Goal: Task Accomplishment & Management: Complete application form

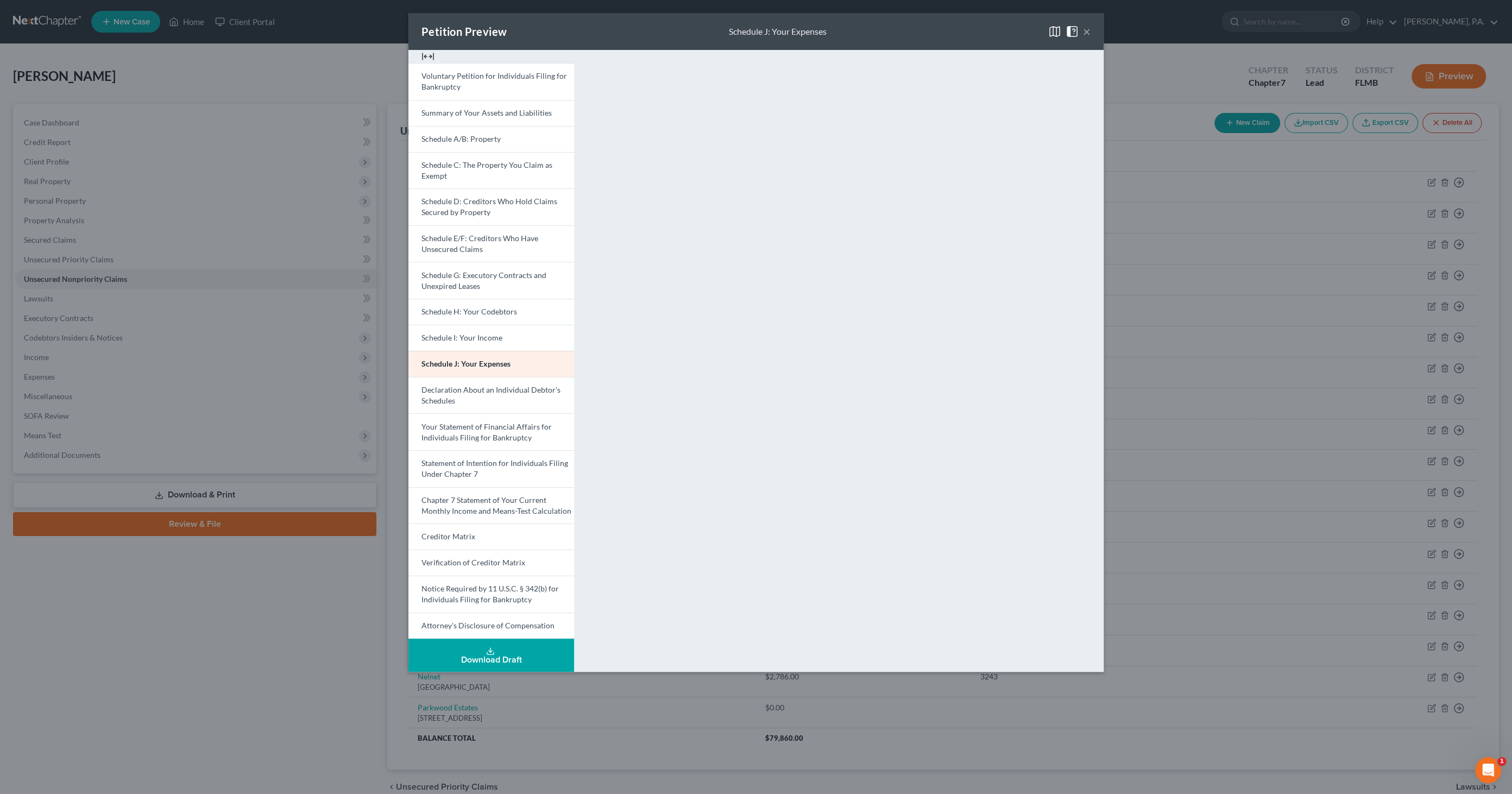
click at [772, 760] on div "Petition Preview Schedule J: Your Expenses × Voluntary Petition for Individuals…" at bounding box center [756, 397] width 1512 height 794
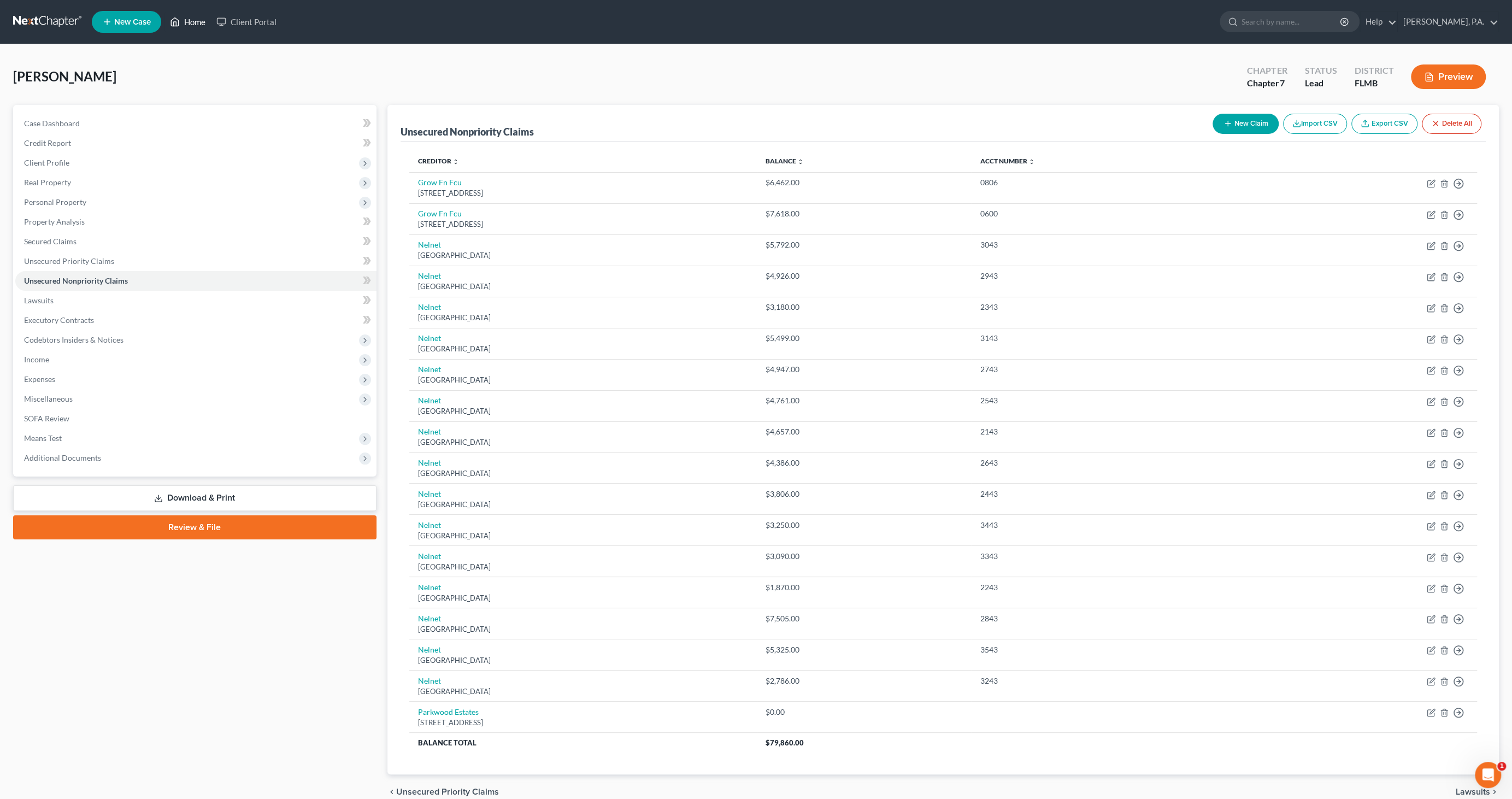
click at [199, 20] on link "Home" at bounding box center [187, 22] width 47 height 19
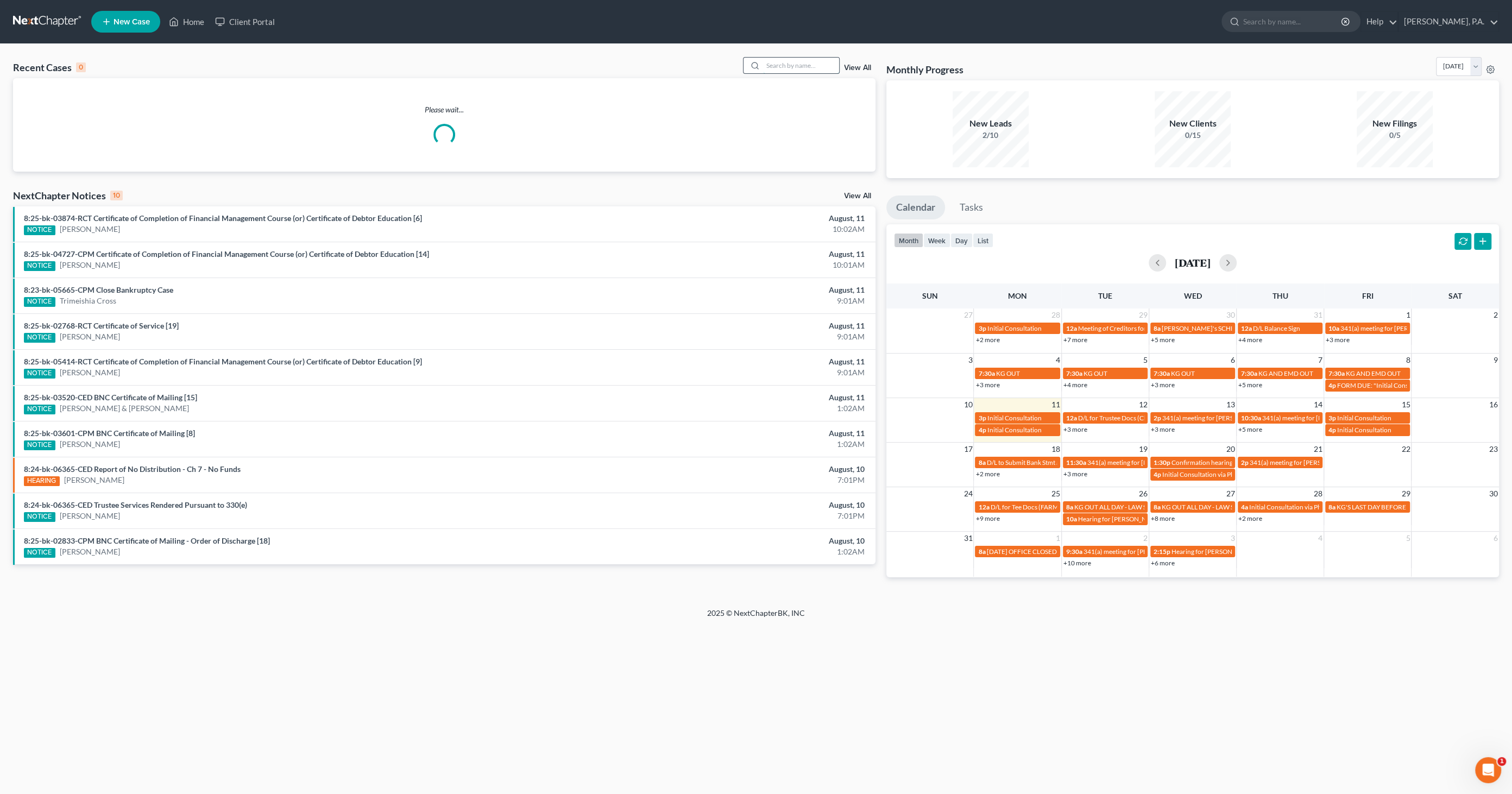
click at [789, 64] on input "search" at bounding box center [801, 66] width 76 height 16
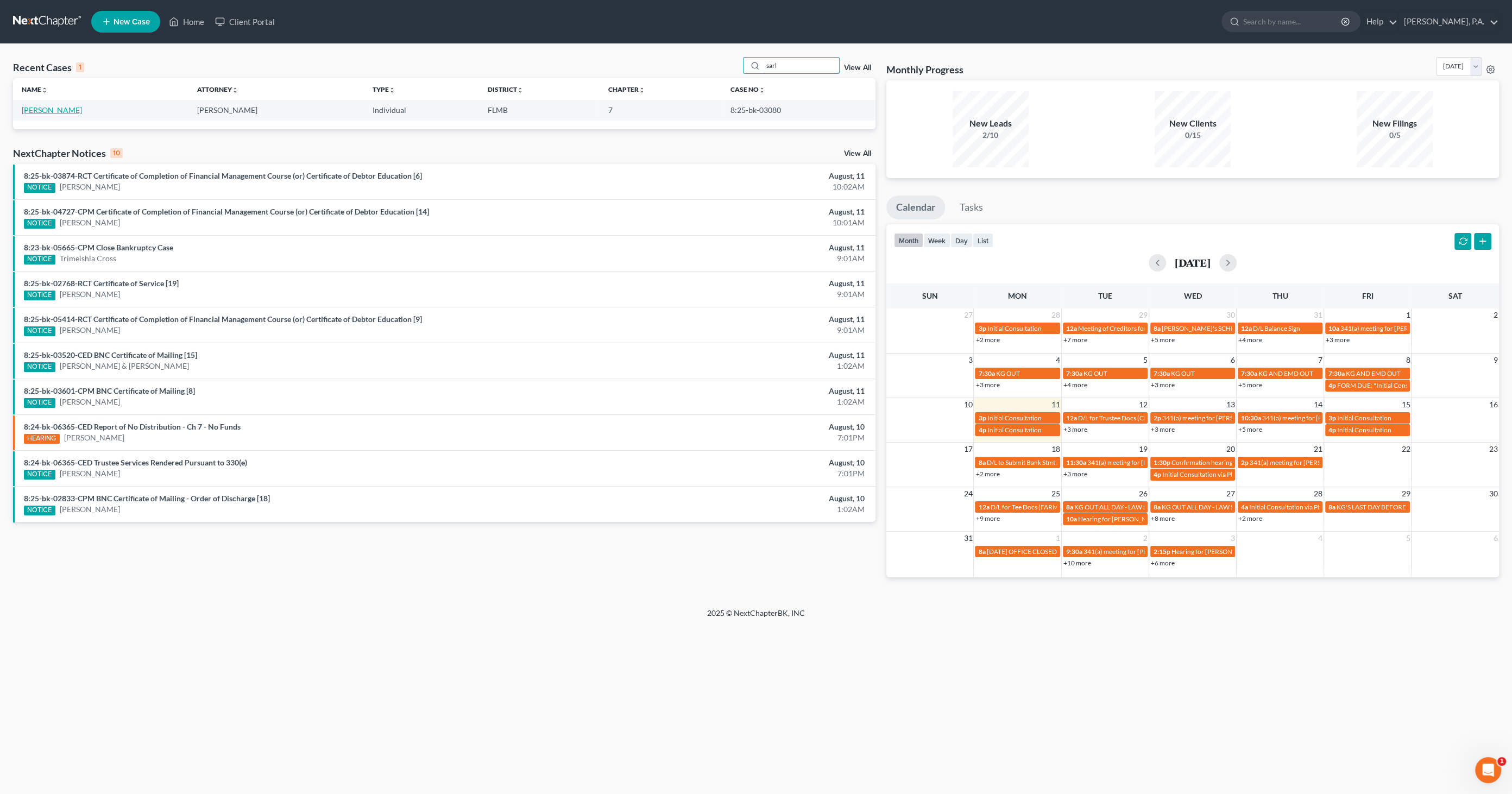
type input "sarl"
click at [39, 111] on link "[PERSON_NAME]" at bounding box center [52, 110] width 61 height 10
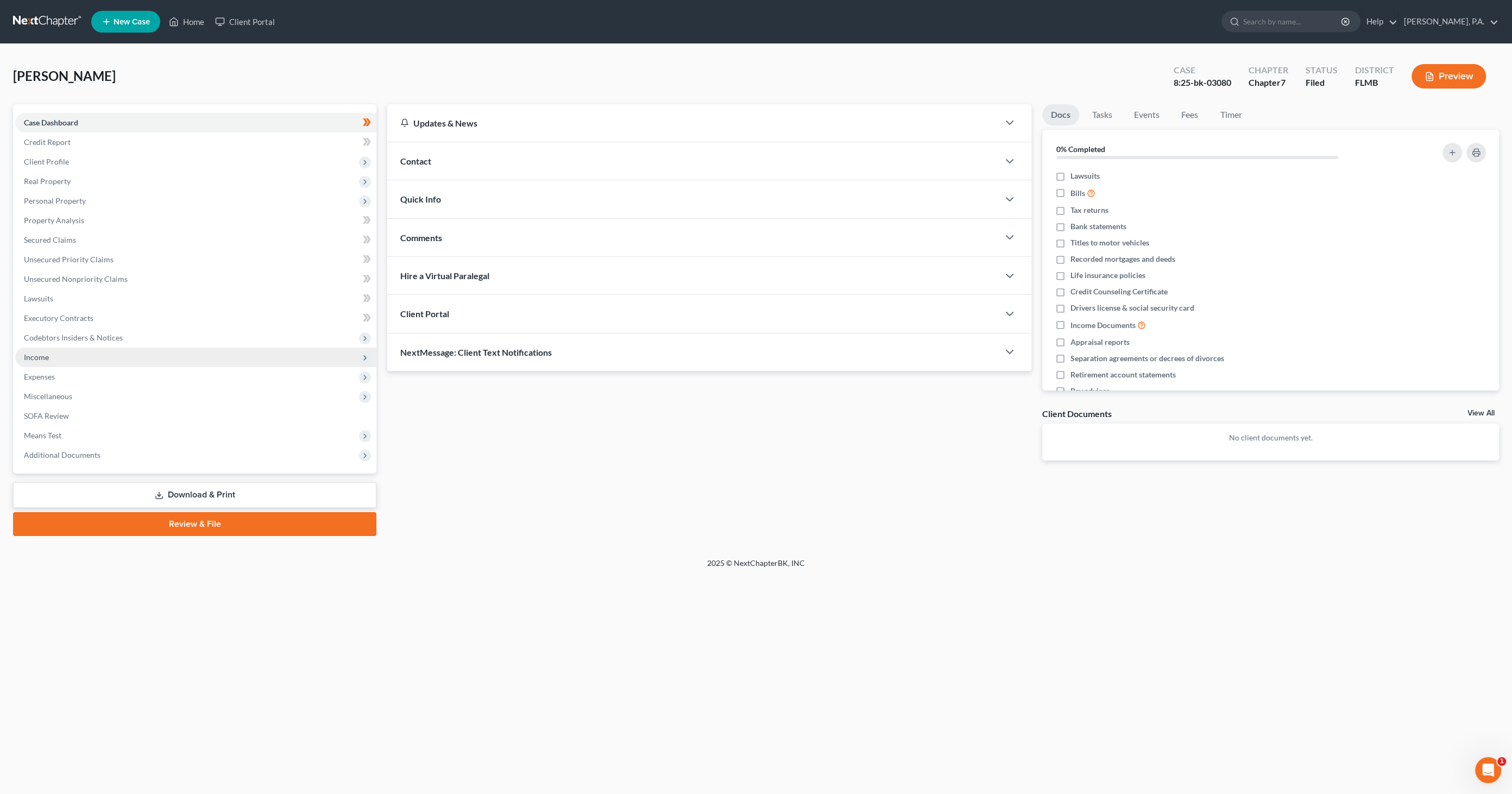
click at [56, 359] on span "Income" at bounding box center [196, 357] width 362 height 19
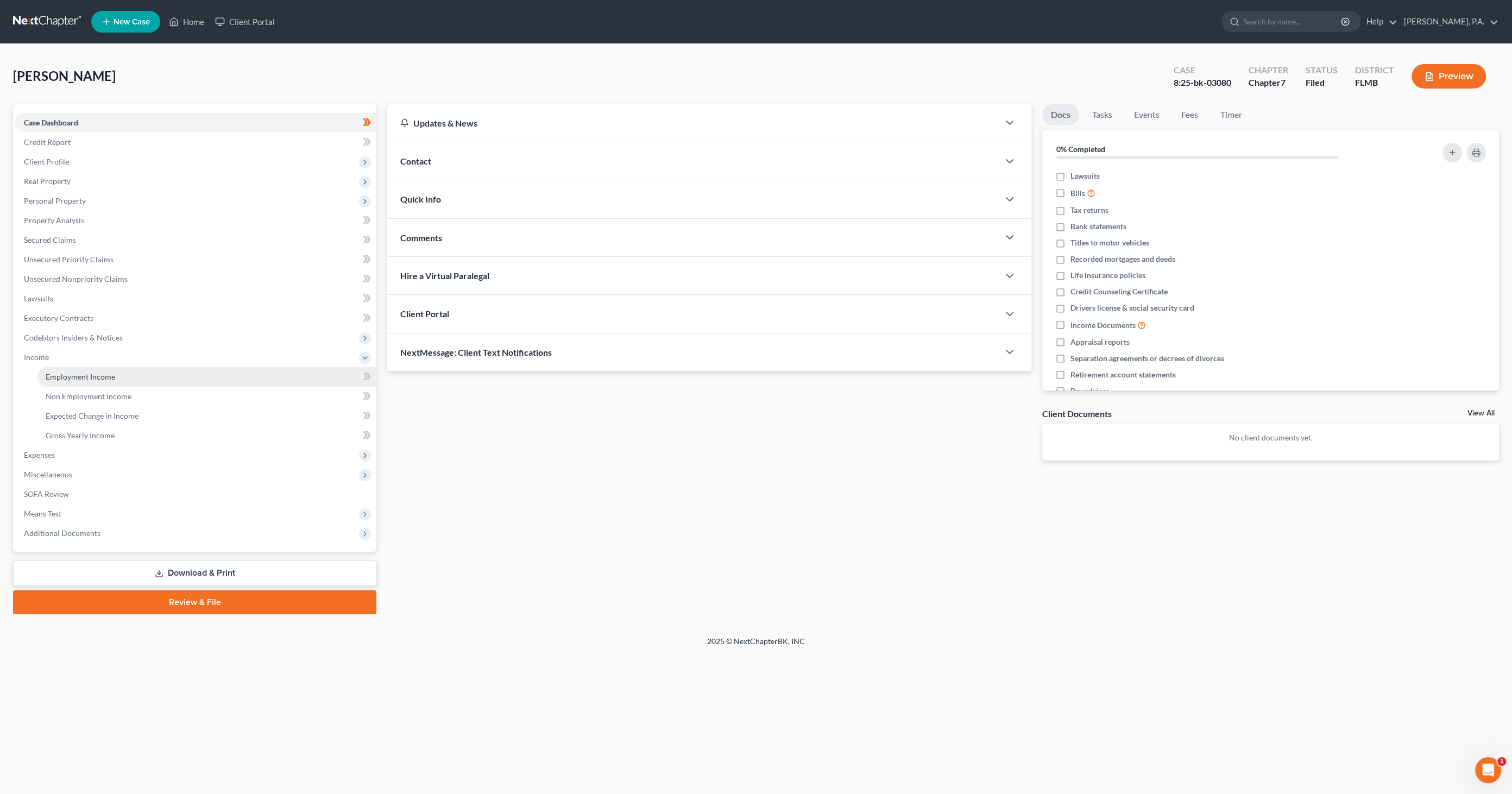
click at [60, 372] on span "Employment Income" at bounding box center [80, 376] width 69 height 10
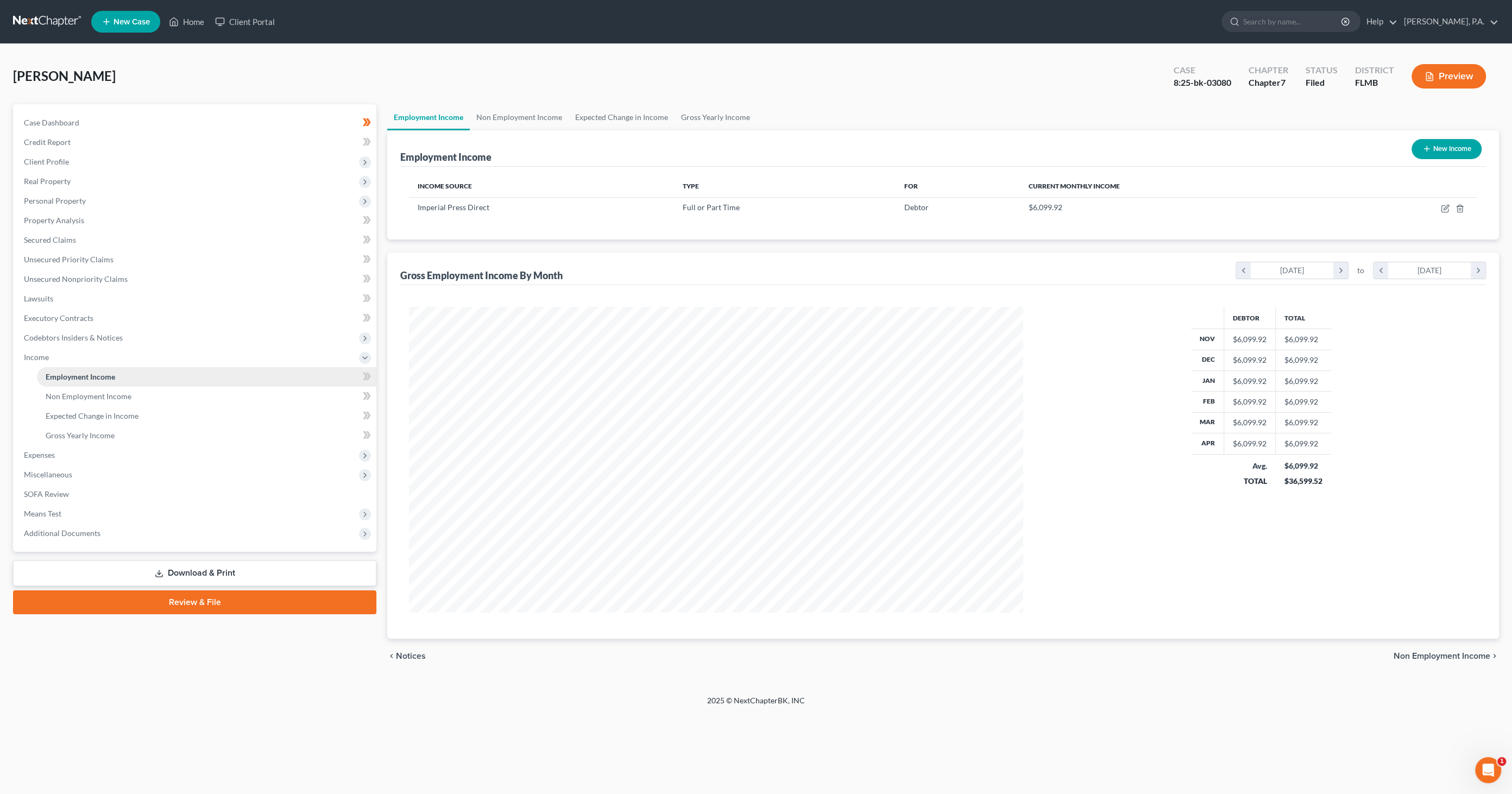
scroll to position [305, 636]
click at [52, 457] on span "Expenses" at bounding box center [39, 454] width 31 height 10
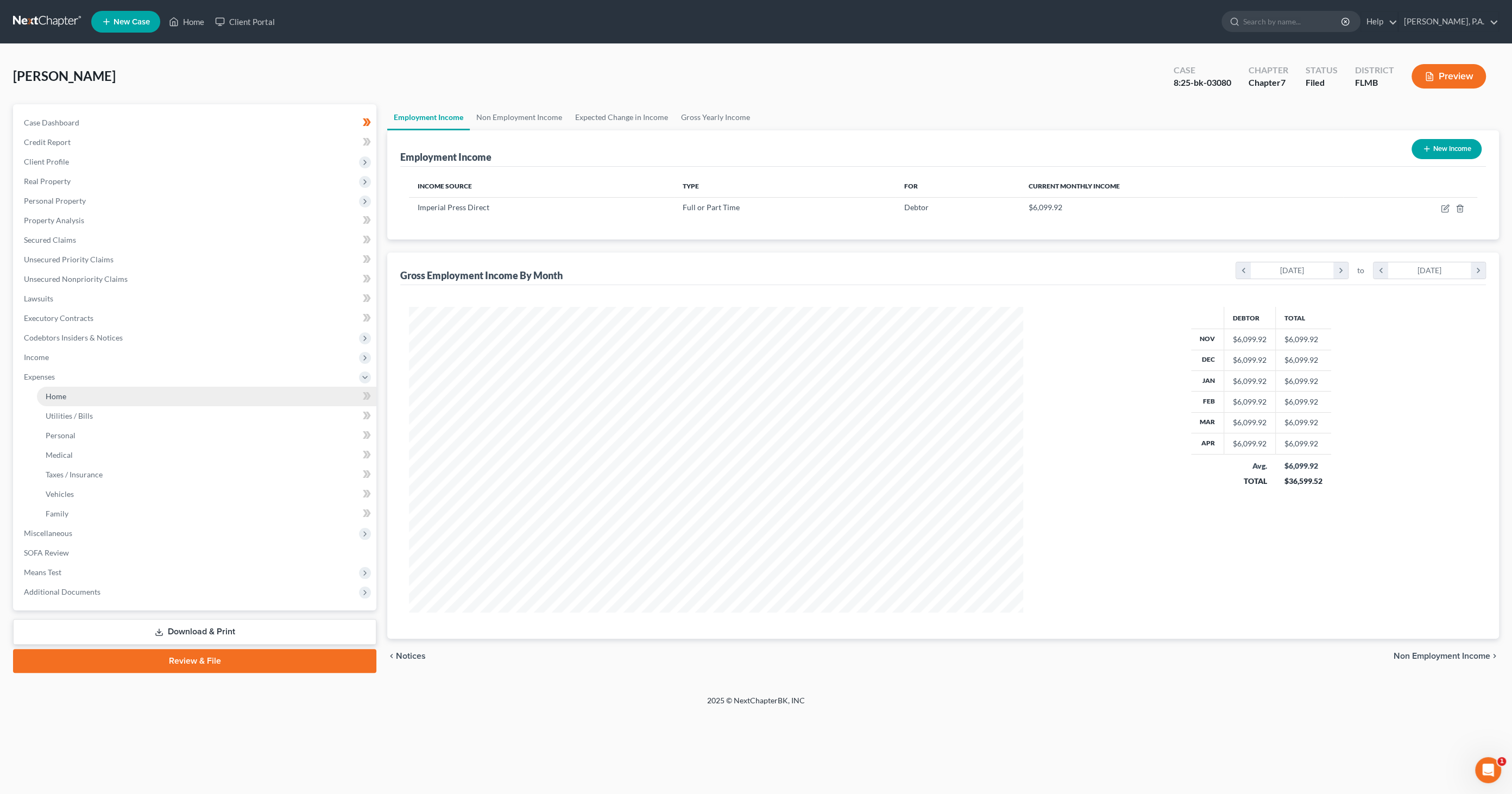
click at [63, 394] on span "Home" at bounding box center [56, 396] width 21 height 10
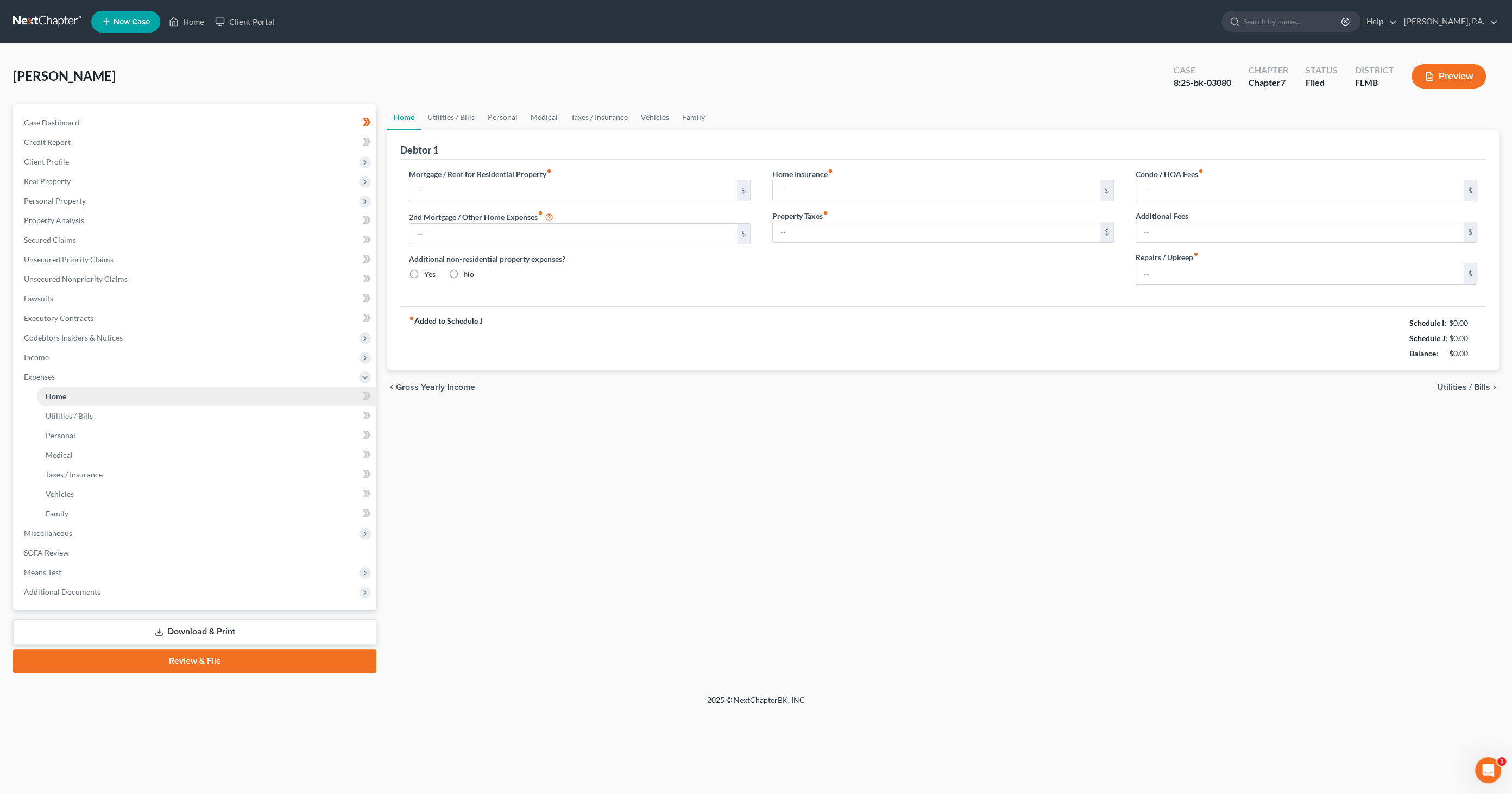
type input "2,044.61"
type input "0.00"
radio input "true"
type input "0.00"
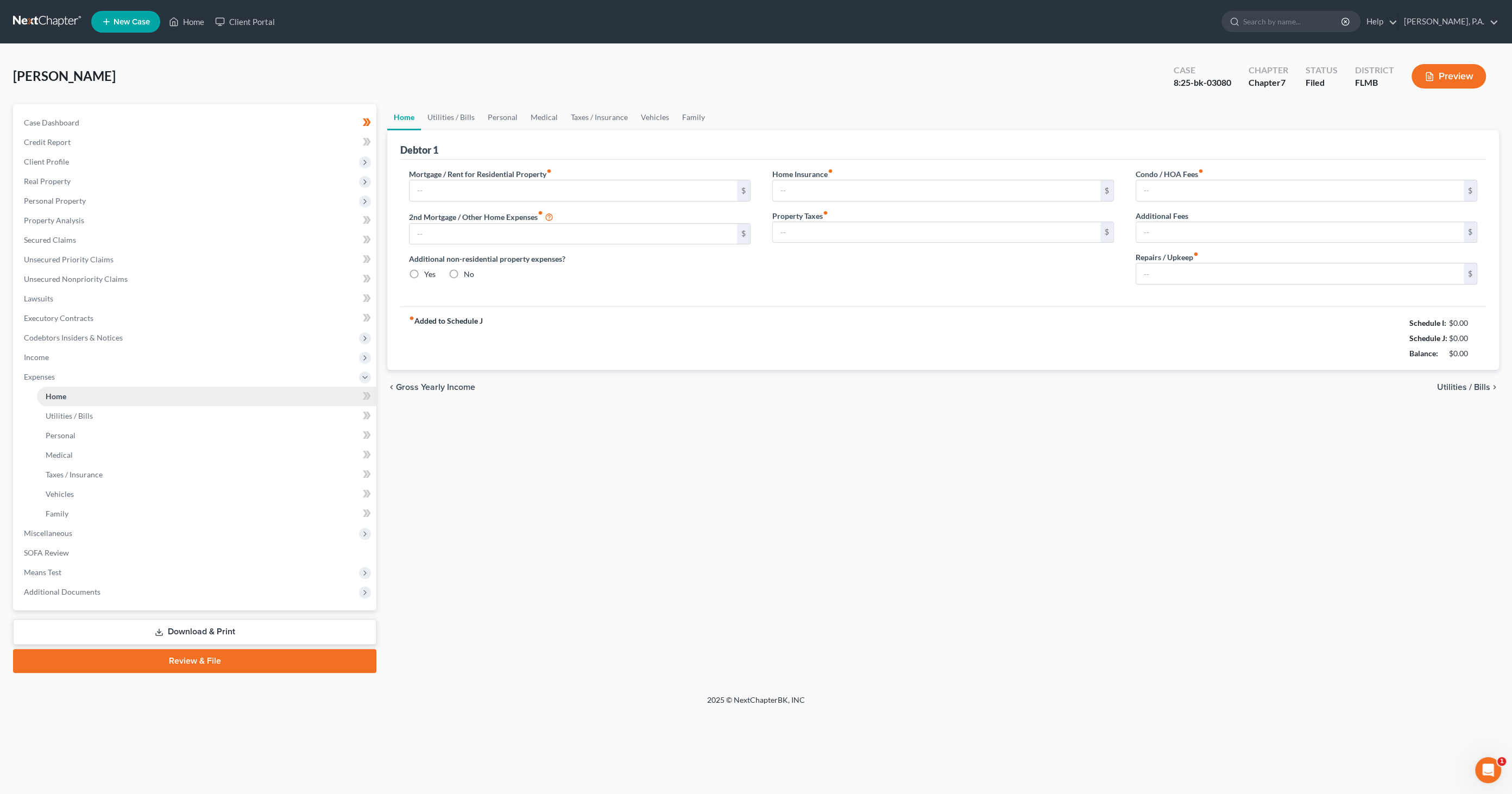
type input "15.00"
type input "0.00"
type input "150.00"
click at [187, 15] on link "Home" at bounding box center [186, 22] width 47 height 19
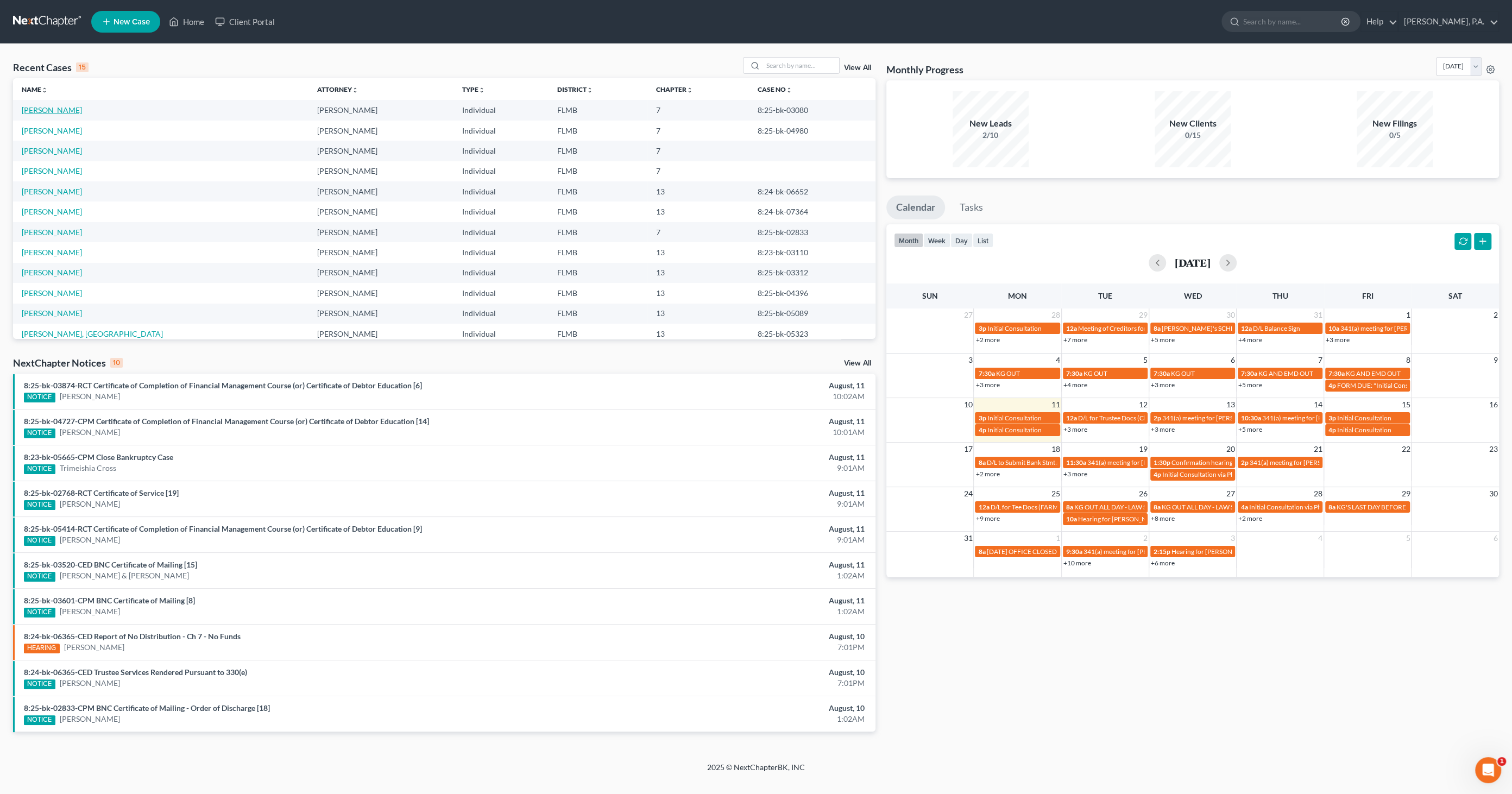
click at [40, 110] on link "[PERSON_NAME]" at bounding box center [52, 110] width 61 height 10
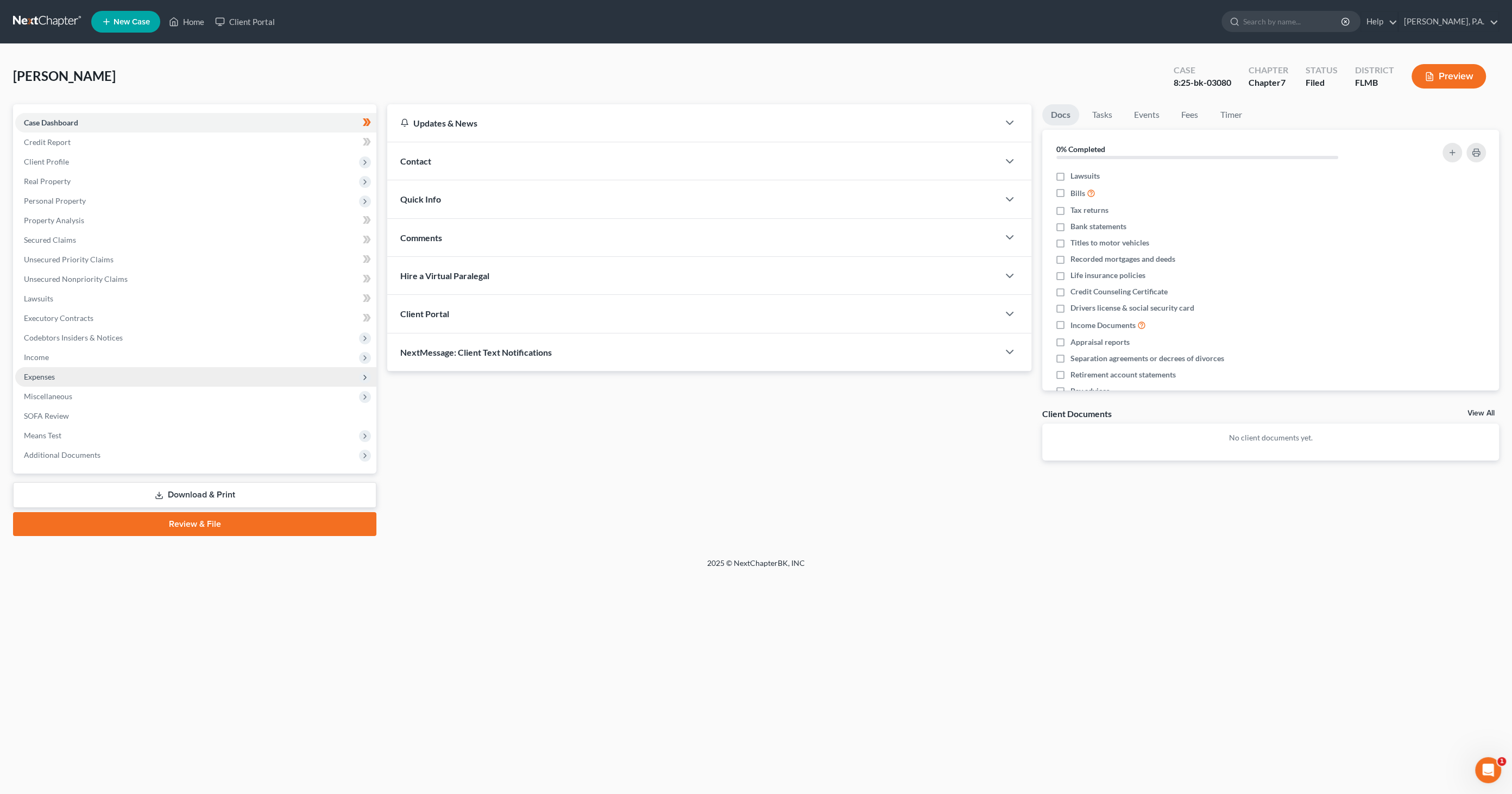
click at [50, 374] on span "Expenses" at bounding box center [39, 376] width 31 height 10
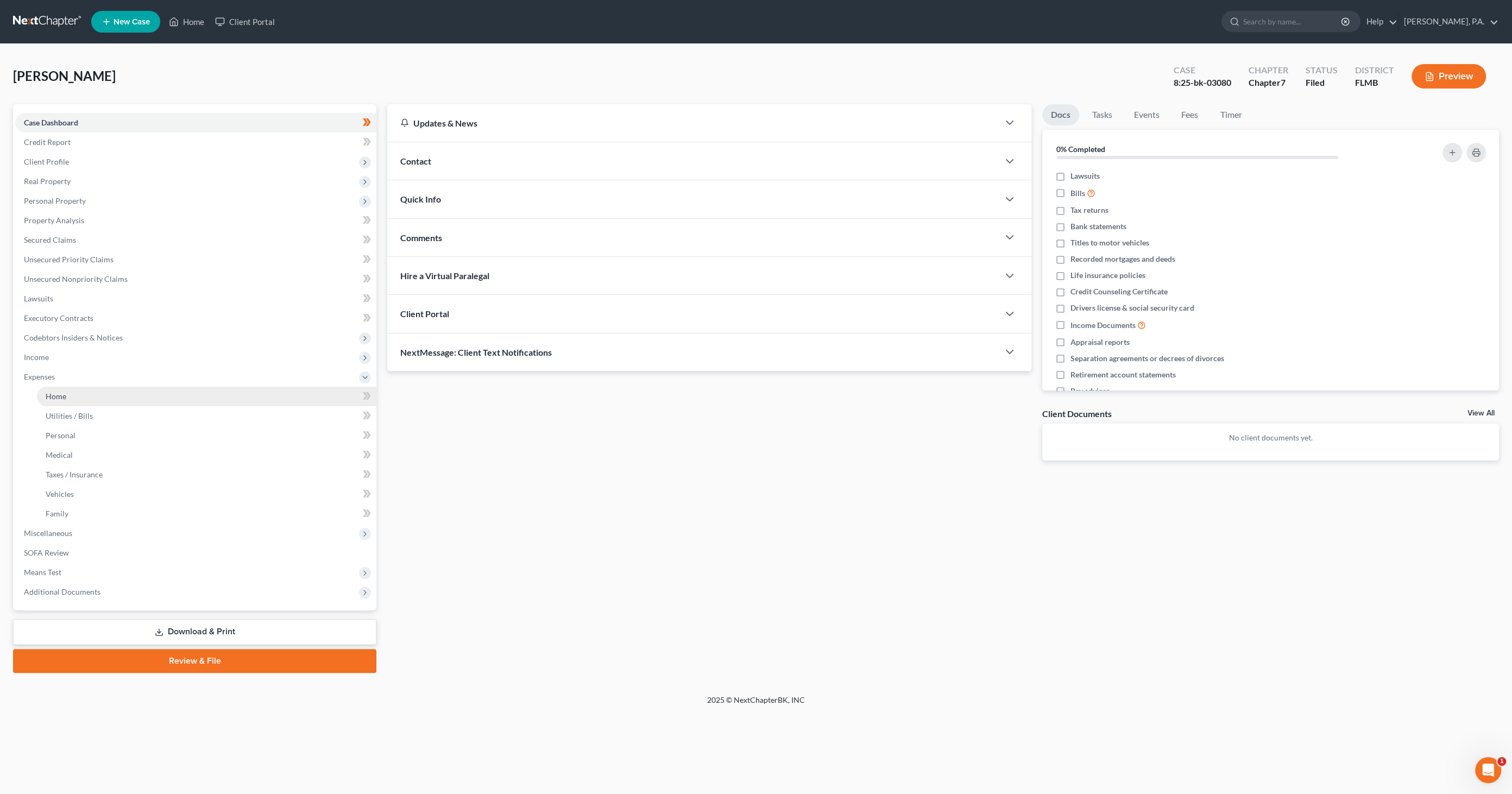
click at [69, 397] on link "Home" at bounding box center [206, 397] width 340 height 19
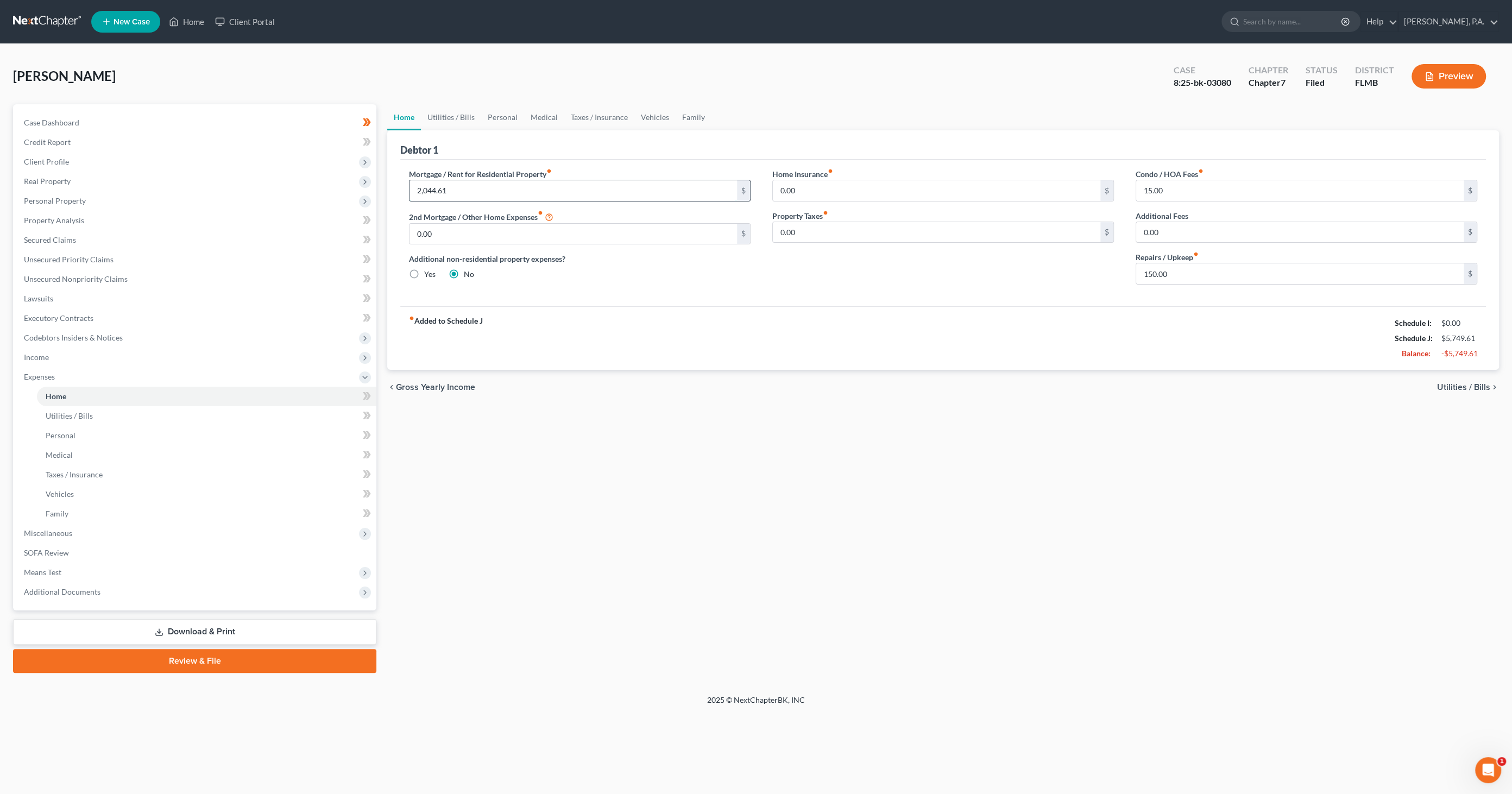
click at [471, 190] on input "2,044.61" at bounding box center [573, 190] width 327 height 21
click at [457, 189] on input "text" at bounding box center [573, 190] width 327 height 21
click at [471, 174] on label "Mortgage / Rent for Residential Property fiber_manual_record" at bounding box center [480, 174] width 143 height 11
click at [449, 184] on input "text" at bounding box center [573, 190] width 327 height 21
type input "2,044.61"
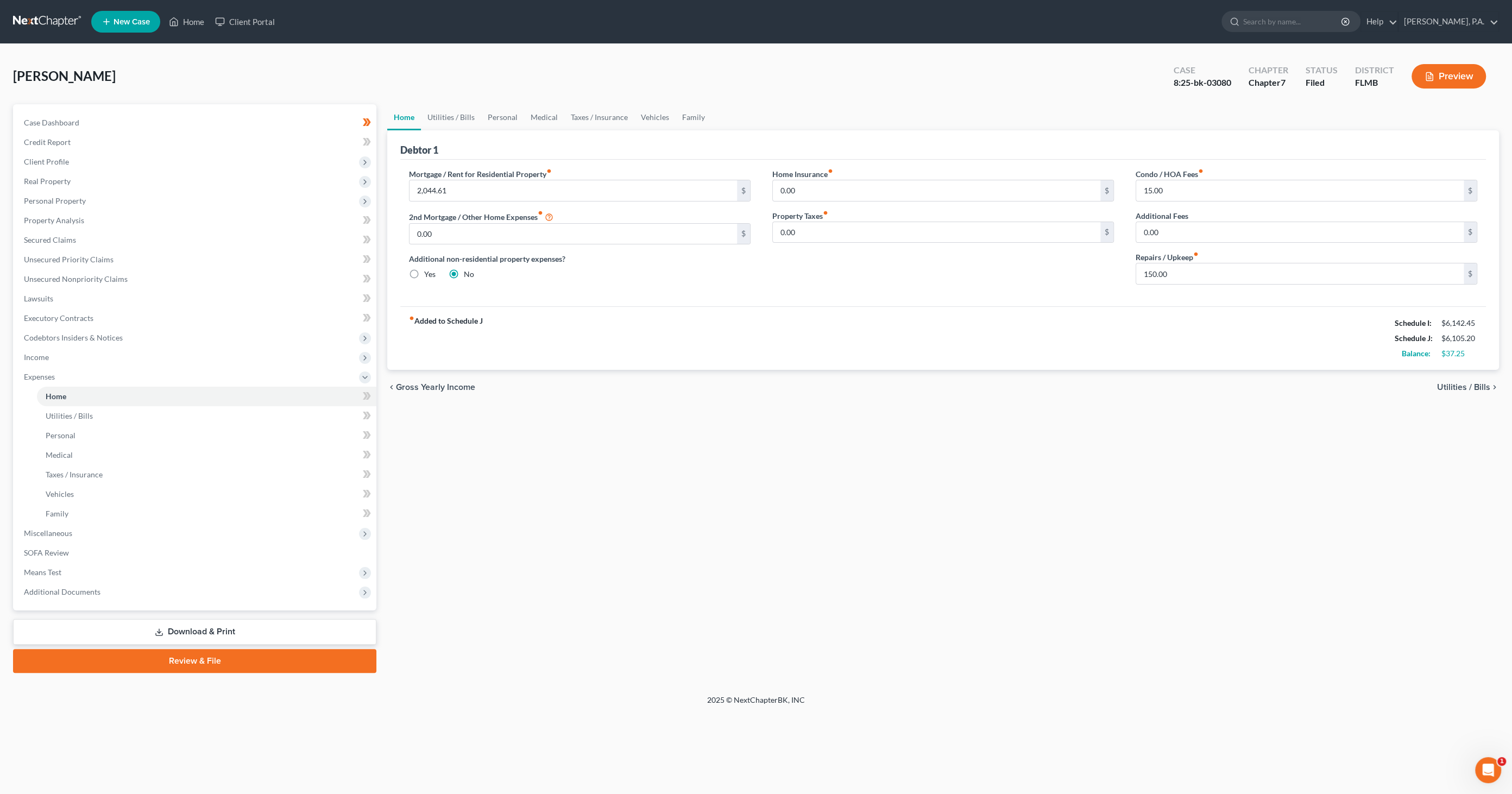
drag, startPoint x: 1193, startPoint y: 394, endPoint x: 1302, endPoint y: 410, distance: 110.2
click at [1195, 393] on div "chevron_left Gross Yearly Income Utilities / Bills chevron_right" at bounding box center [942, 387] width 1112 height 35
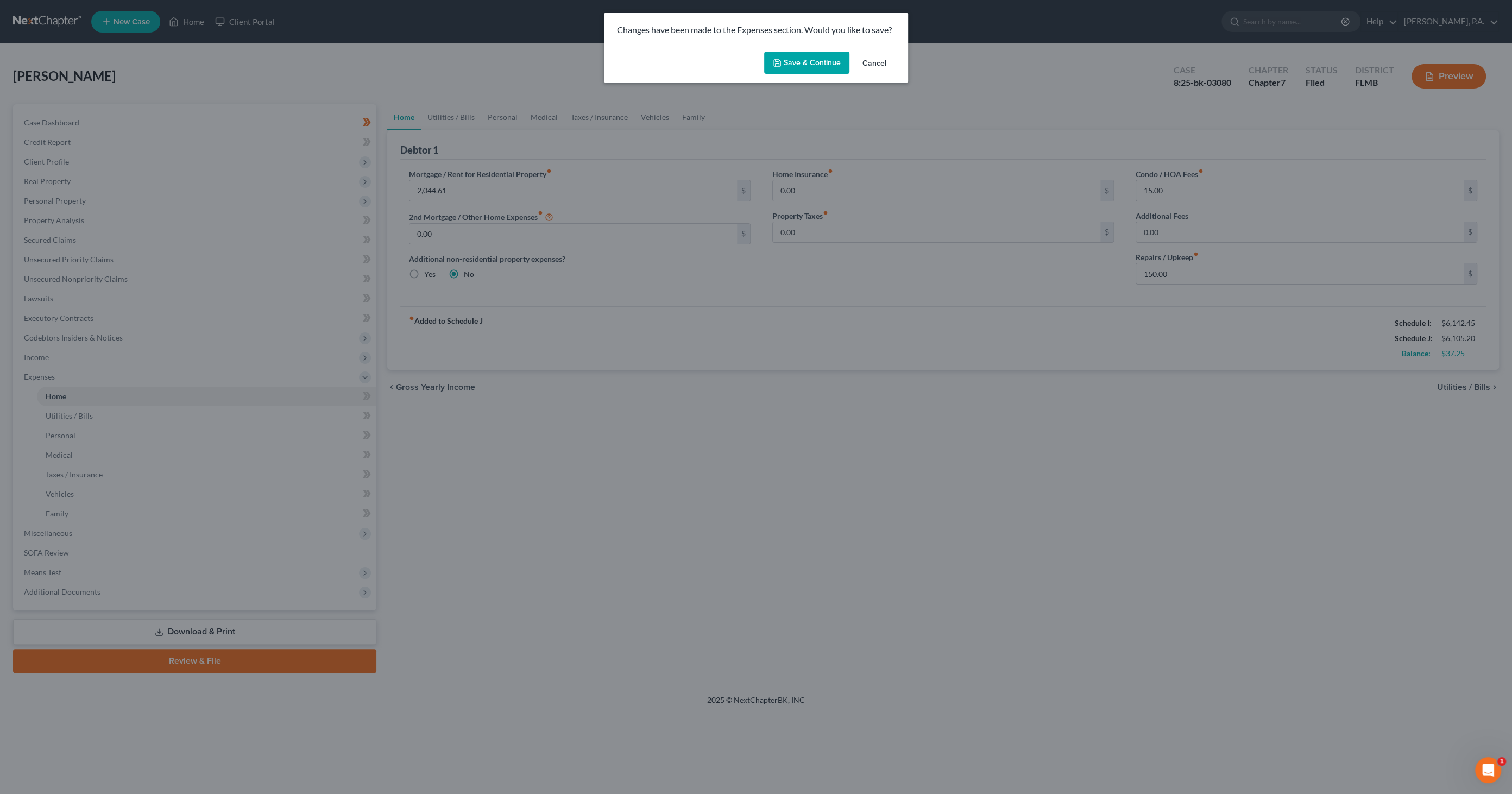
click at [822, 61] on button "Save & Continue" at bounding box center [806, 63] width 85 height 23
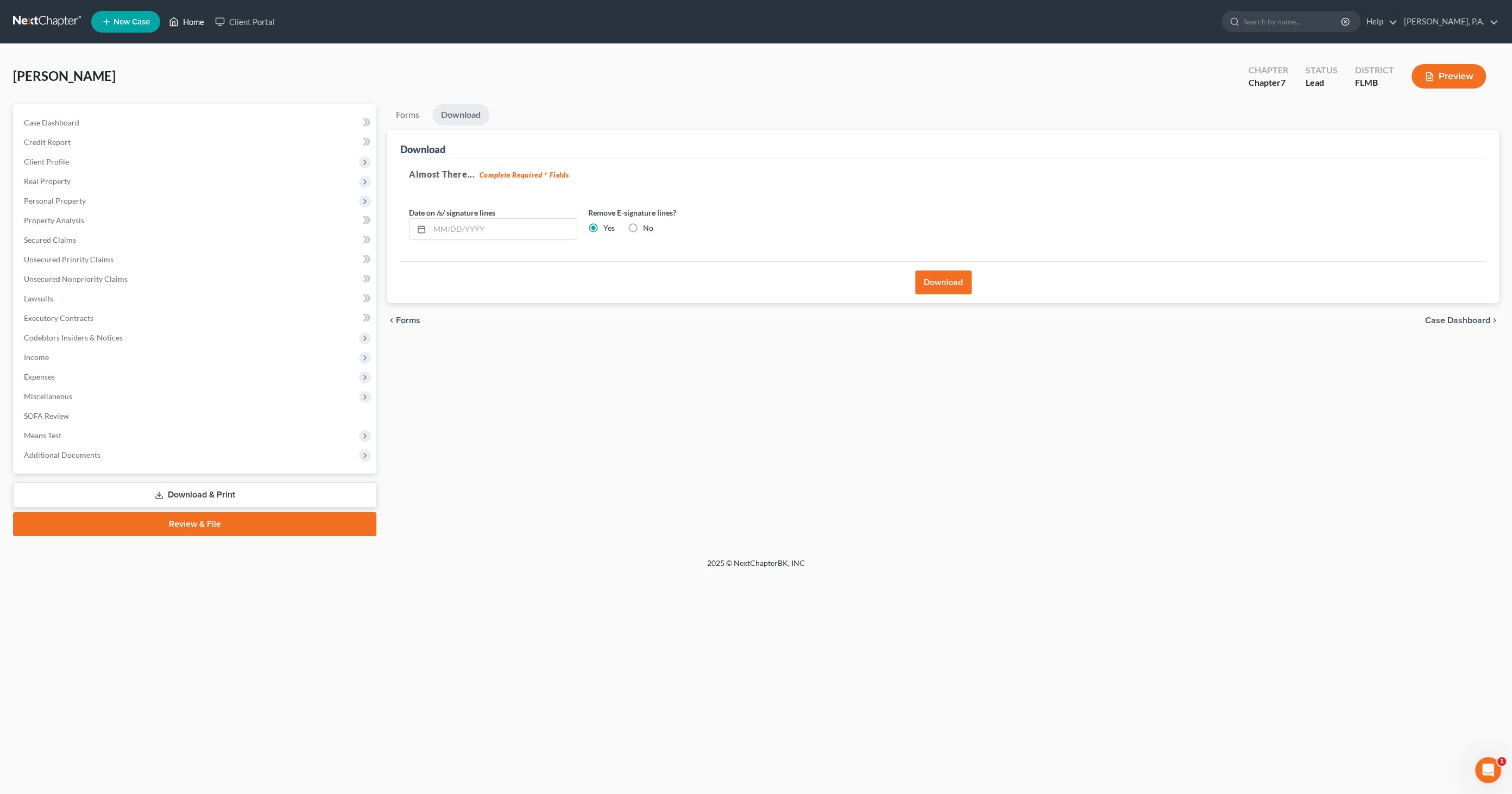
click at [184, 19] on link "Home" at bounding box center [186, 22] width 47 height 19
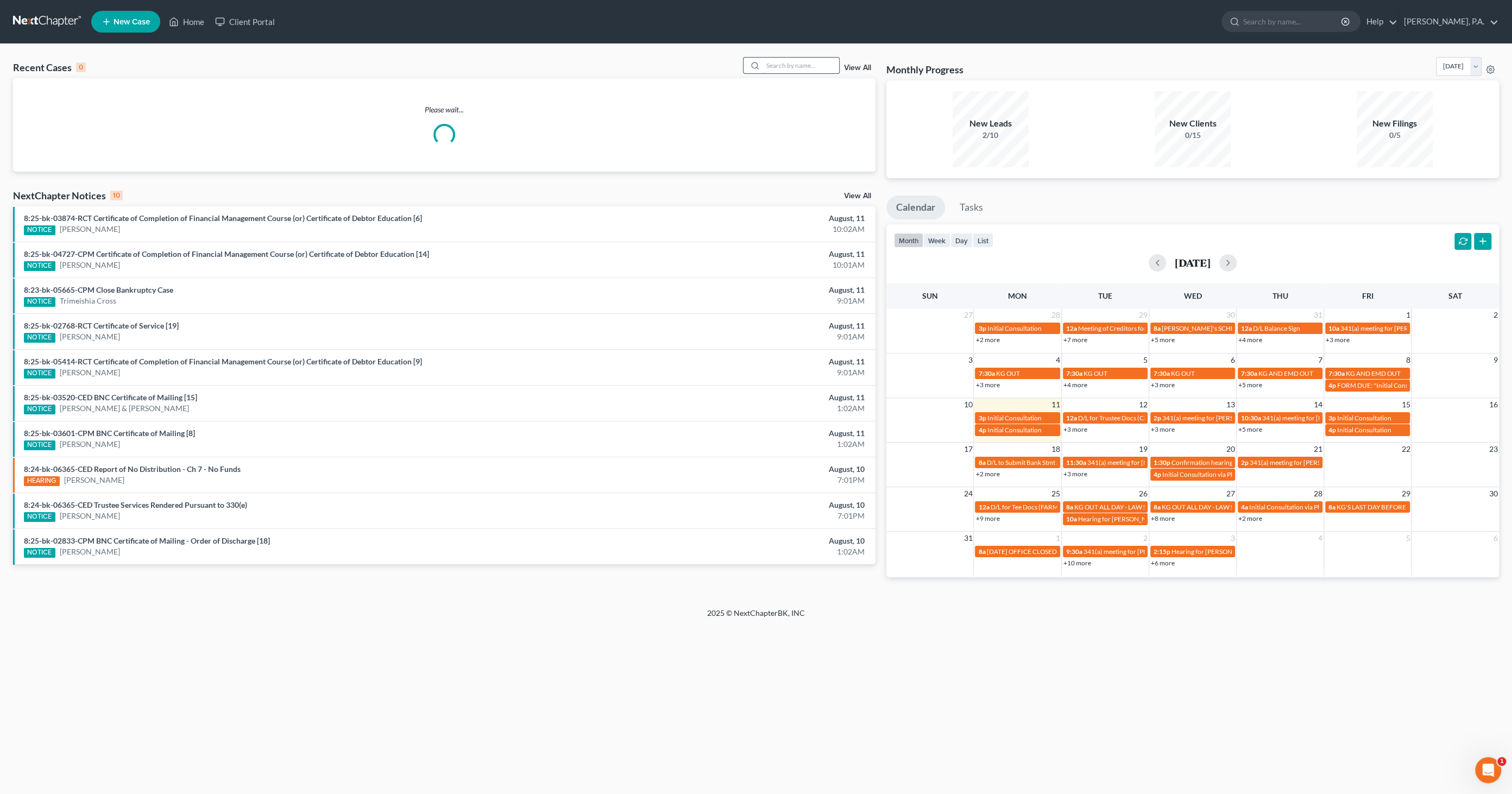
click at [786, 62] on input "search" at bounding box center [801, 66] width 76 height 16
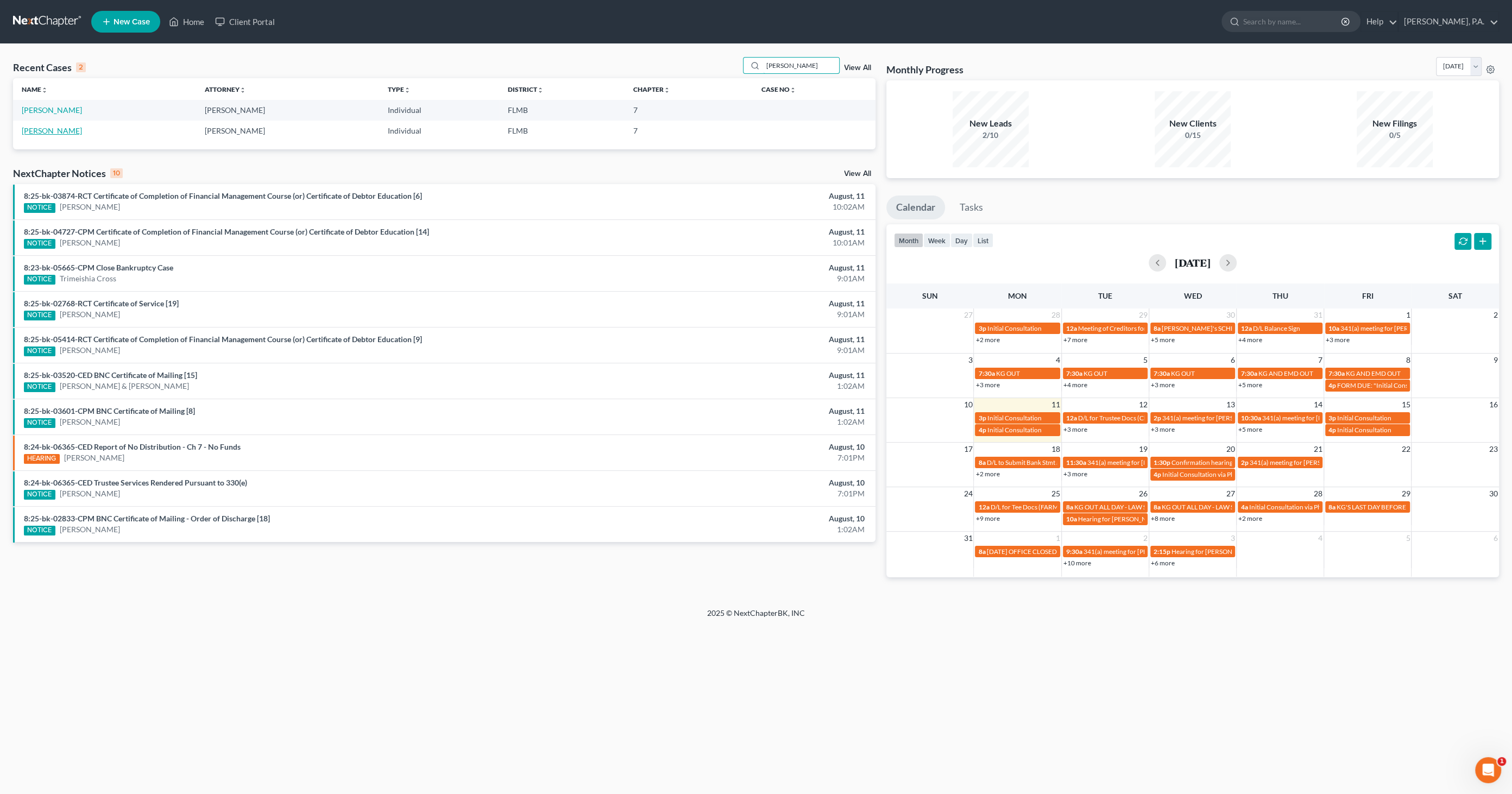
type input "wetz"
click at [51, 131] on link "[PERSON_NAME]" at bounding box center [52, 131] width 61 height 10
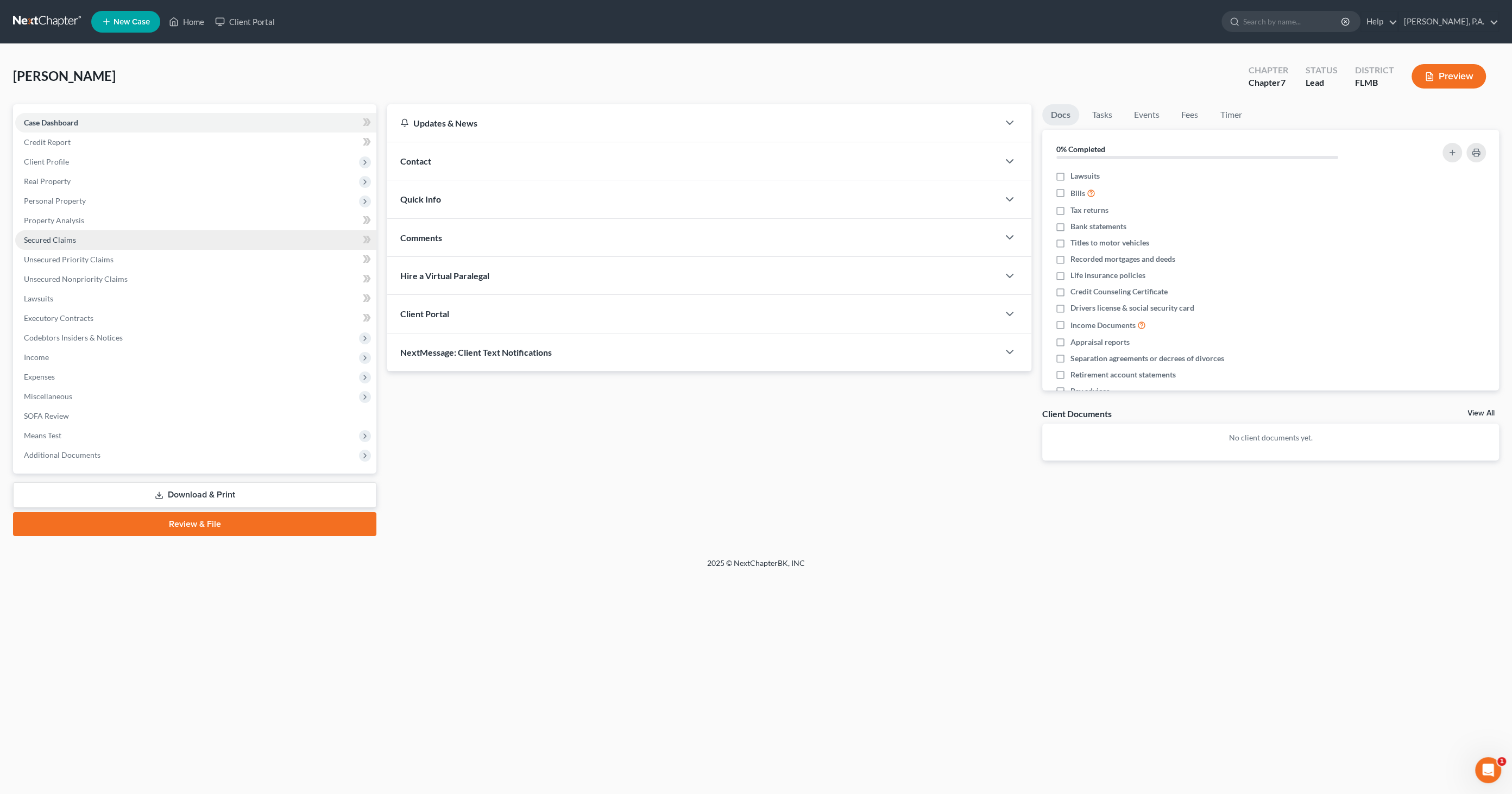
click at [58, 238] on span "Secured Claims" at bounding box center [49, 240] width 52 height 10
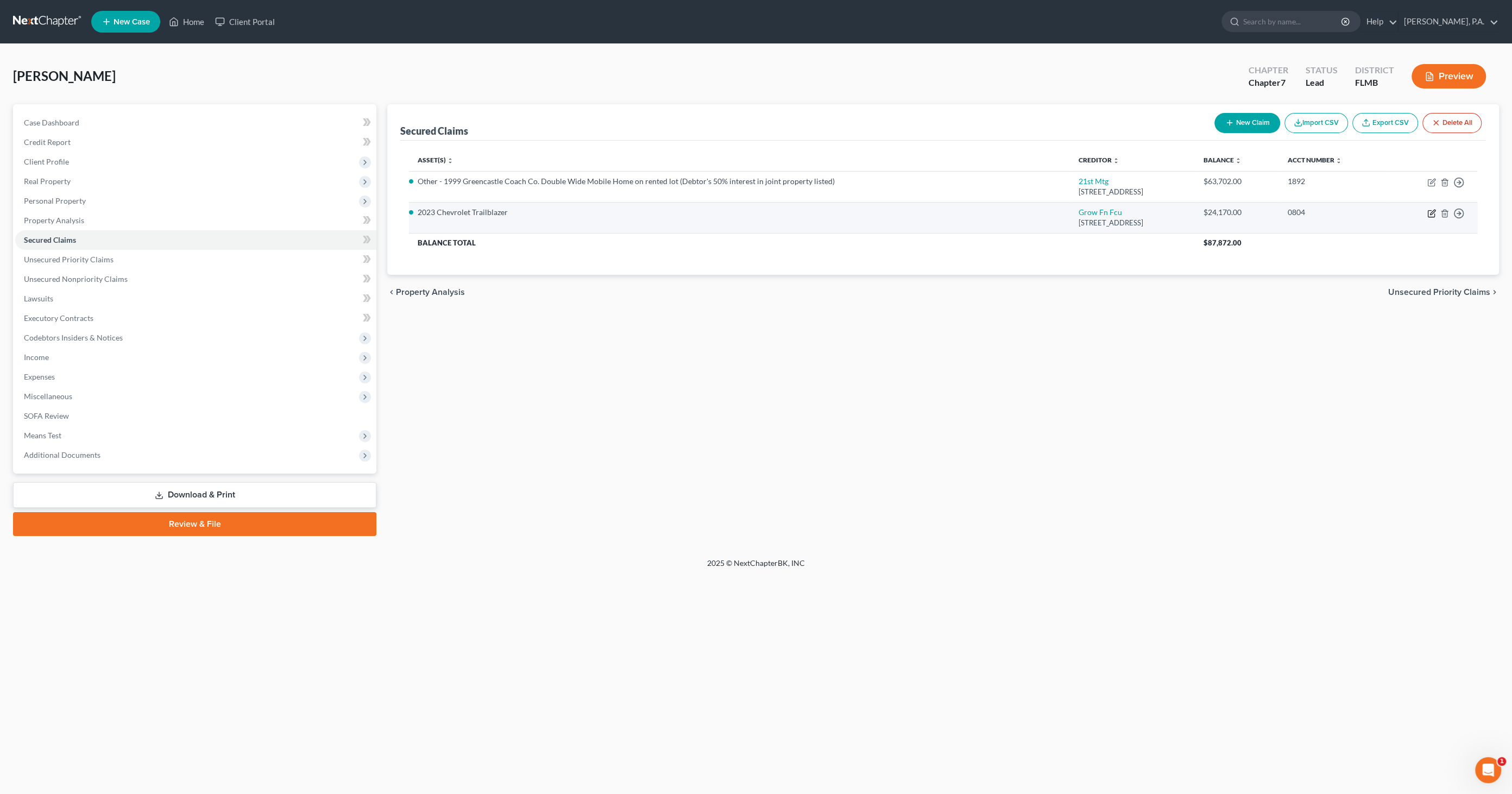
click at [1431, 211] on icon "button" at bounding box center [1433, 212] width 5 height 5
select select "9"
select select "2"
select select "0"
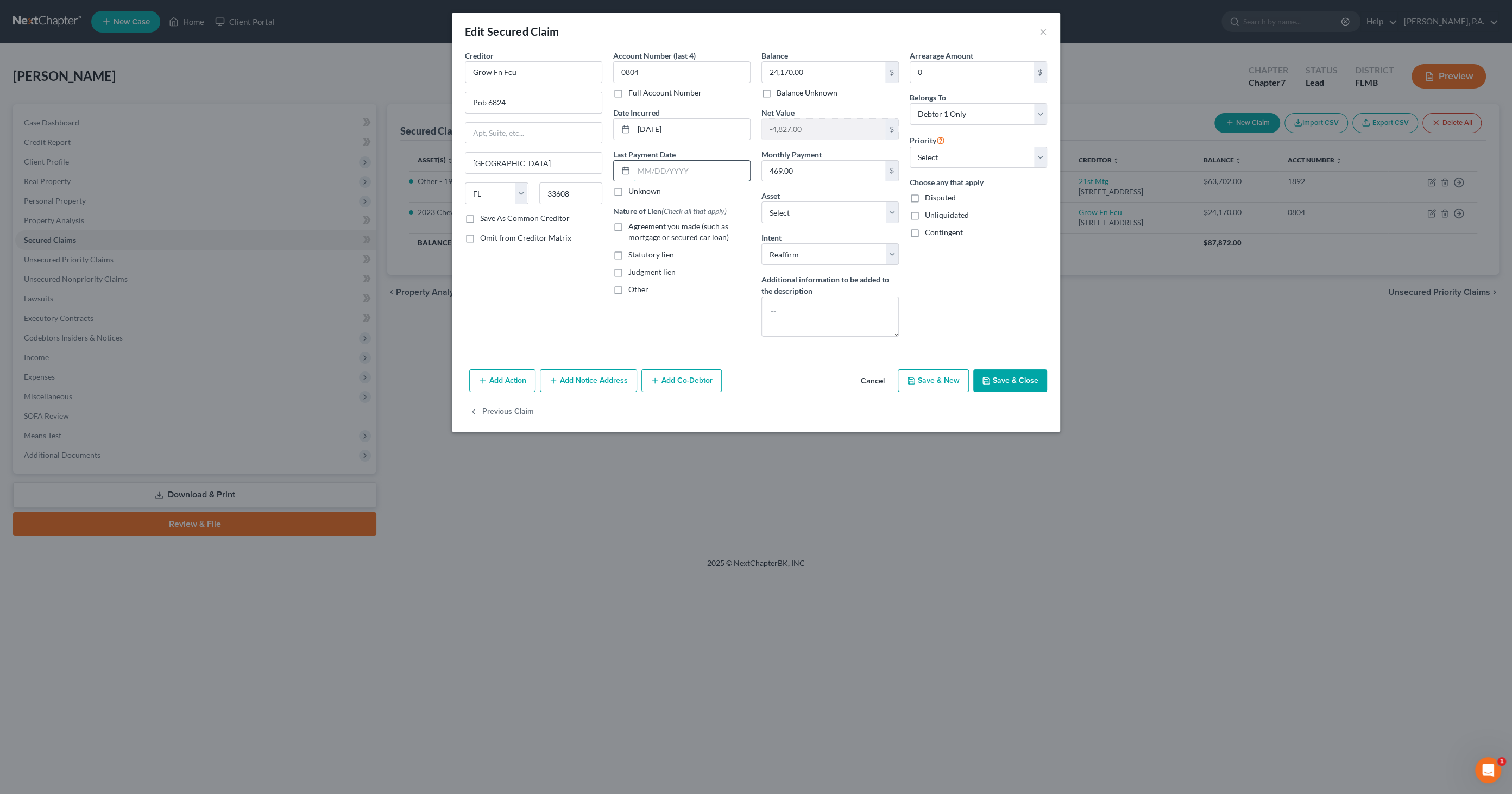
click at [649, 166] on input "text" at bounding box center [692, 171] width 116 height 21
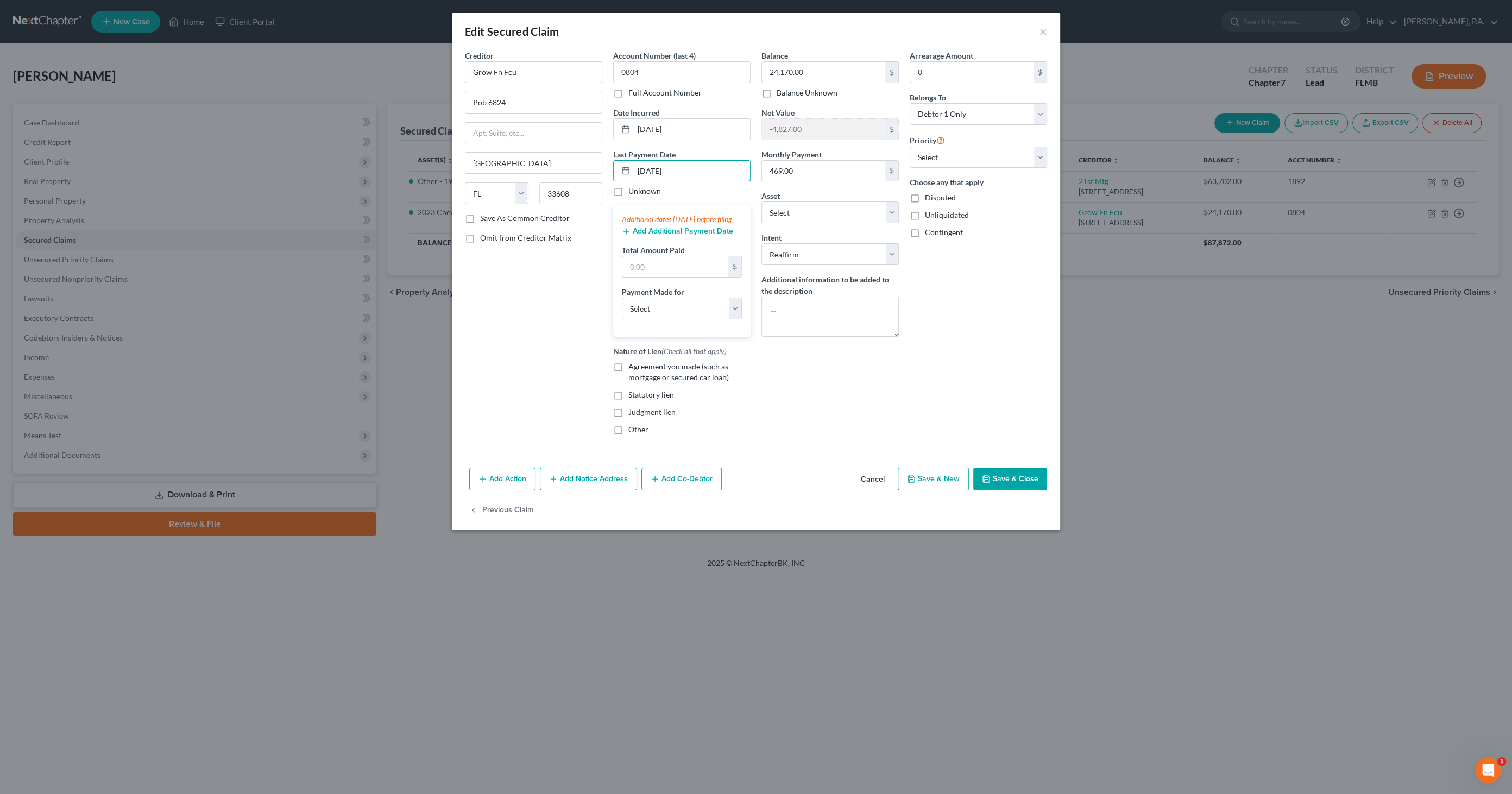
type input "05/28/2025"
click at [671, 236] on button "Add Additional Payment Date" at bounding box center [677, 232] width 111 height 9
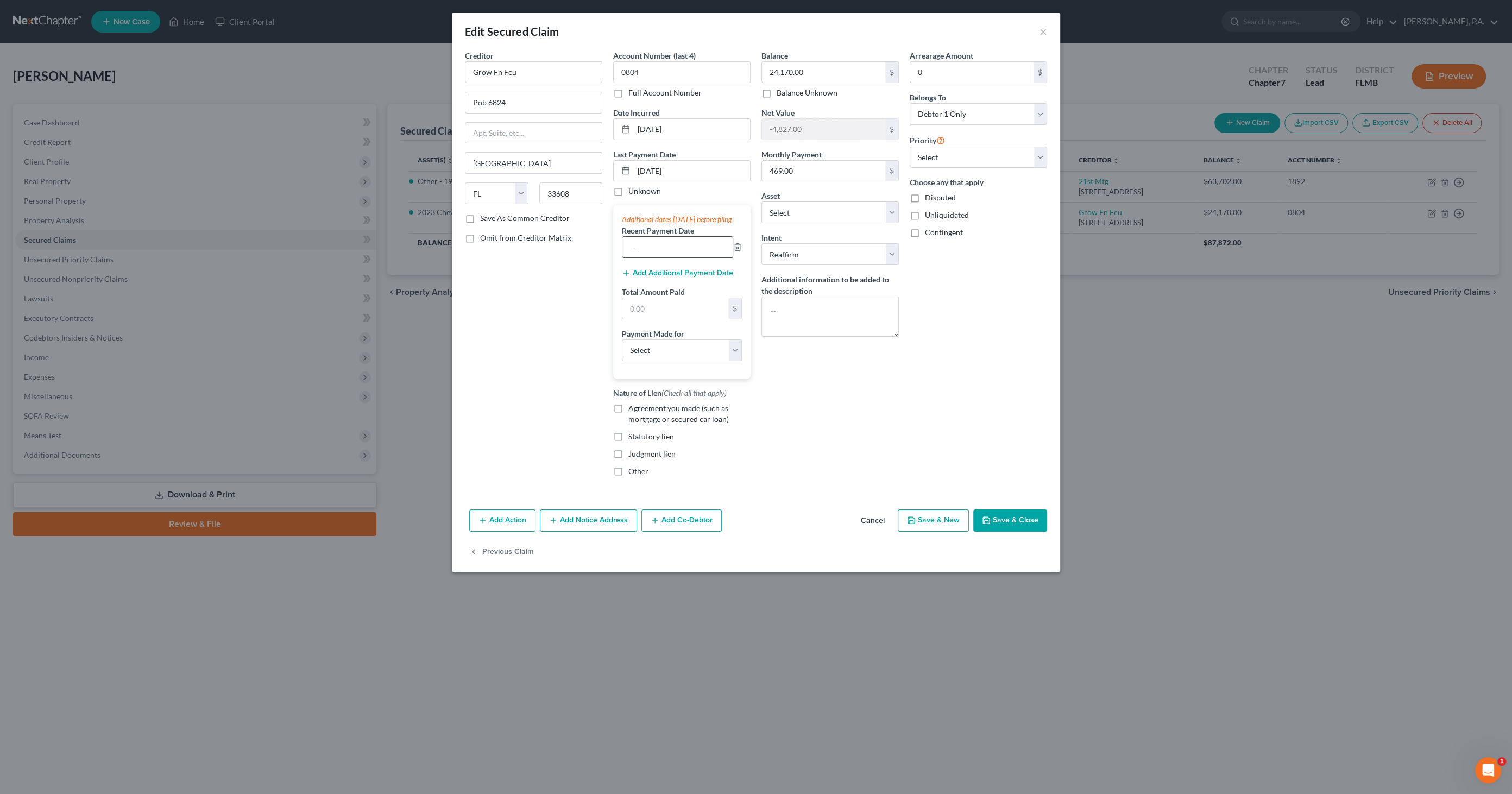
drag, startPoint x: 662, startPoint y: 256, endPoint x: 660, endPoint y: 250, distance: 6.3
click at [662, 254] on input "text" at bounding box center [677, 247] width 111 height 21
type input "05/28/2025"
click at [659, 277] on button "Add Additional Payment Date" at bounding box center [677, 273] width 111 height 9
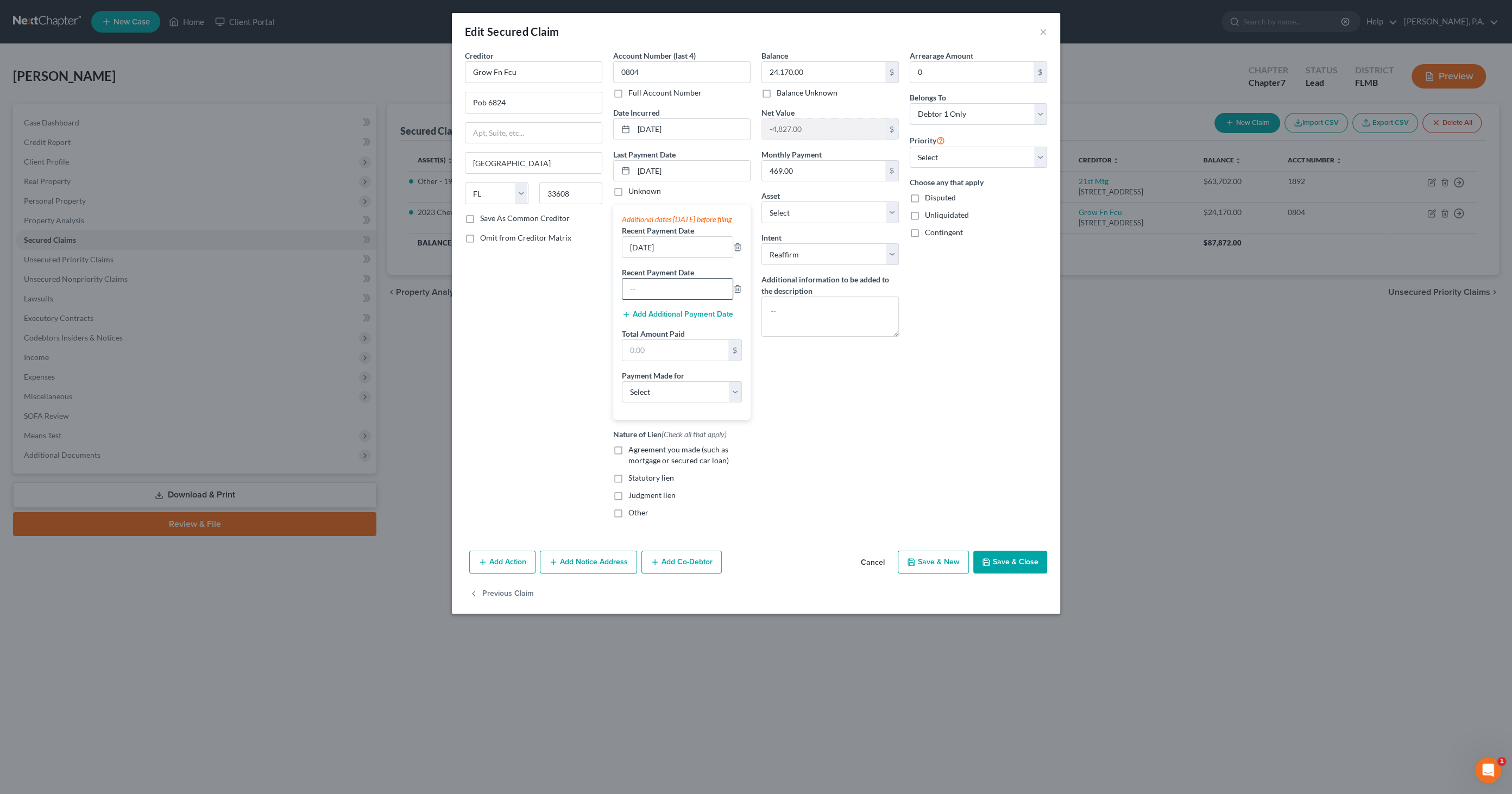
click at [648, 298] on input "text" at bounding box center [677, 290] width 111 height 21
type input "05/25/2025"
click at [654, 318] on button "Add Additional Payment Date" at bounding box center [677, 314] width 111 height 9
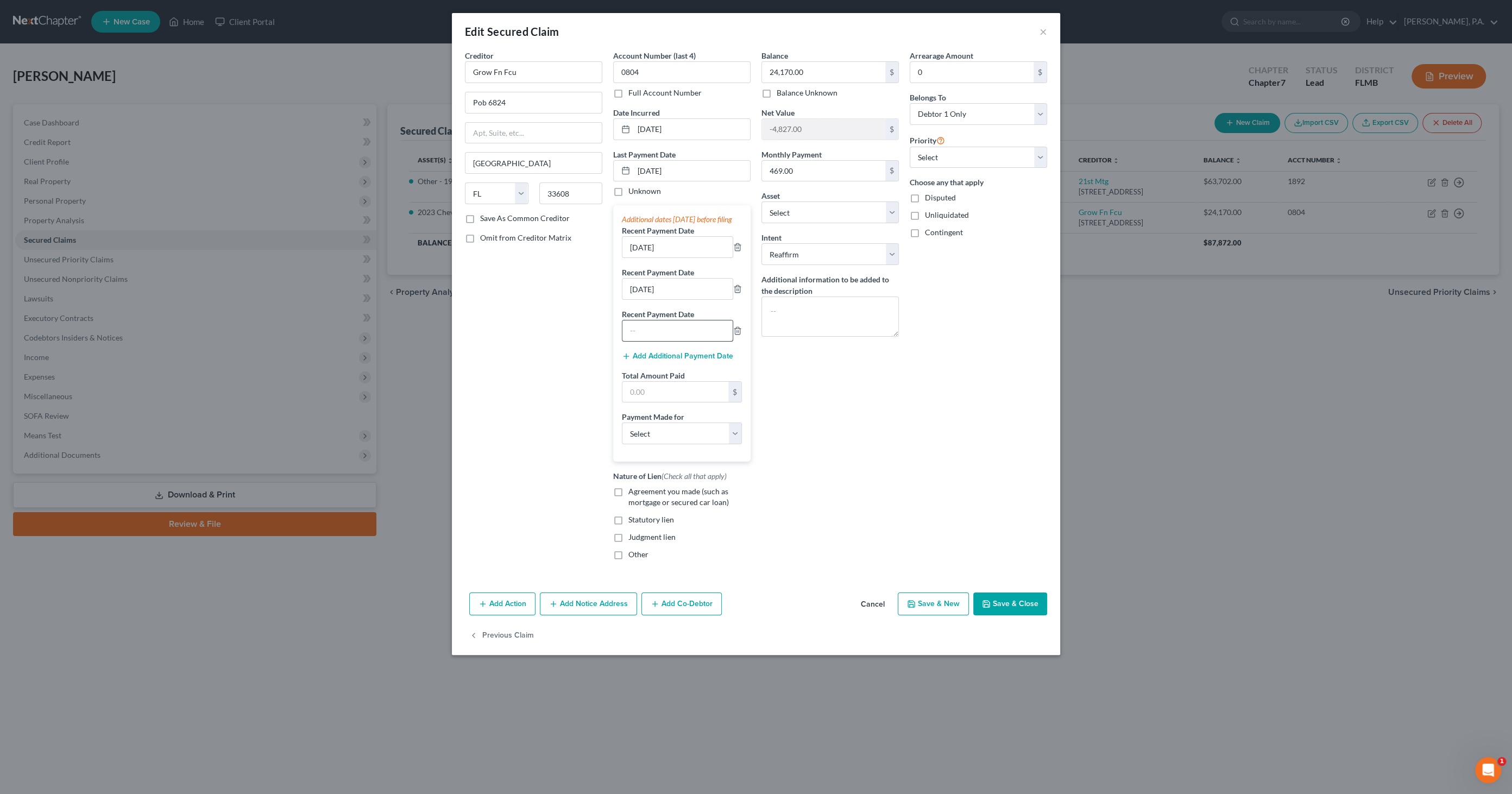
click at [668, 341] on input "text" at bounding box center [677, 331] width 111 height 21
type input "04/24/2025"
click at [661, 361] on button "Add Additional Payment Date" at bounding box center [677, 356] width 111 height 9
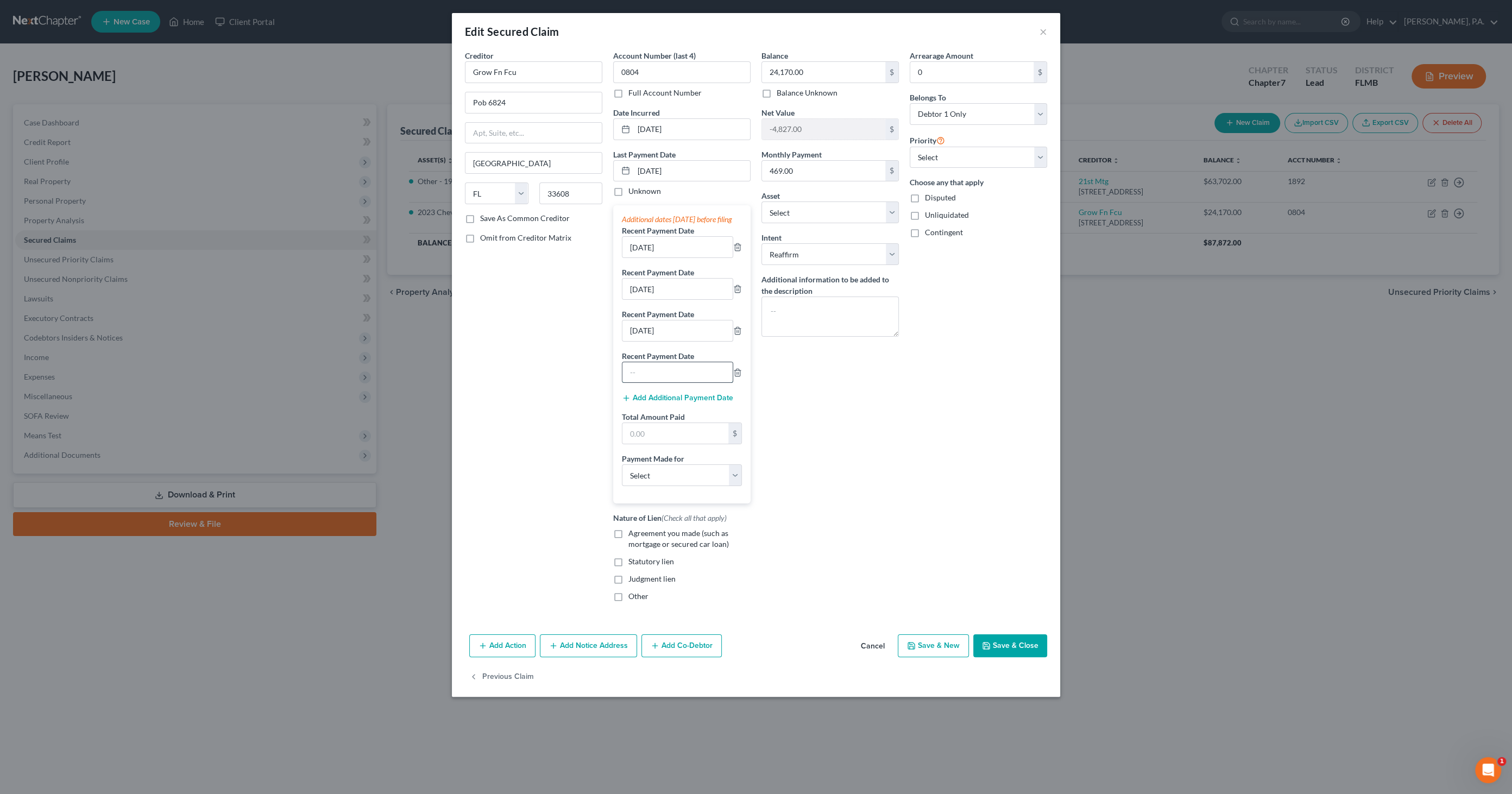
click at [665, 383] on input "text" at bounding box center [677, 373] width 111 height 21
type input "04/16/2025"
click at [687, 444] on input "text" at bounding box center [675, 433] width 106 height 21
type input "1,551.92"
click at [679, 486] on select "Select Car Credit Card Loan Repayment Mortgage Other Suppliers Or Vendors" at bounding box center [682, 475] width 120 height 22
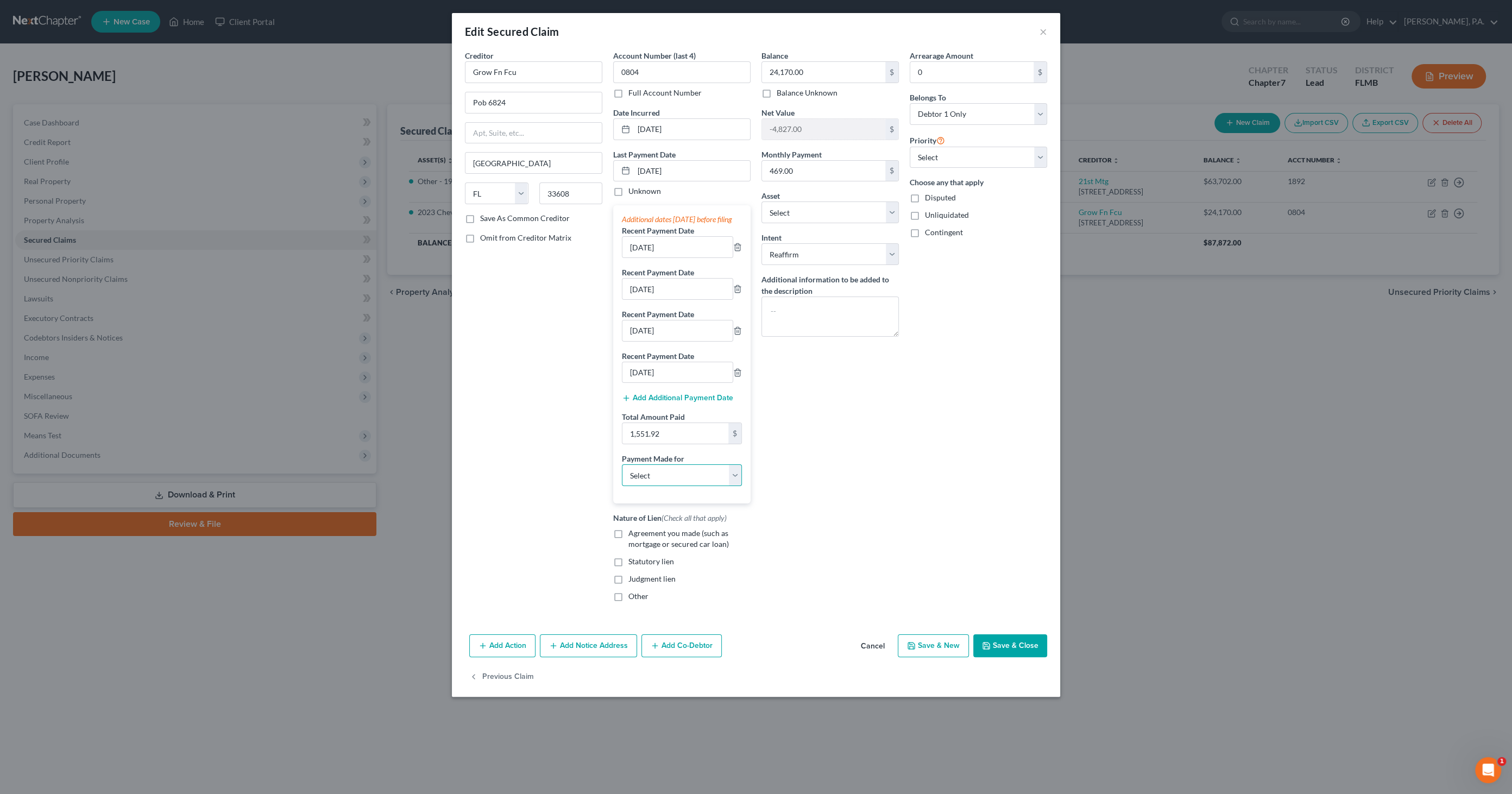
select select "0"
click at [622, 472] on select "Select Car Credit Card Loan Repayment Mortgage Other Suppliers Or Vendors" at bounding box center [682, 475] width 120 height 22
click at [695, 547] on label "Agreement you made (such as mortgage or secured car loan)" at bounding box center [689, 539] width 122 height 22
click at [640, 535] on input "Agreement you made (such as mortgage or secured car loan)" at bounding box center [636, 532] width 7 height 7
checkbox input "true"
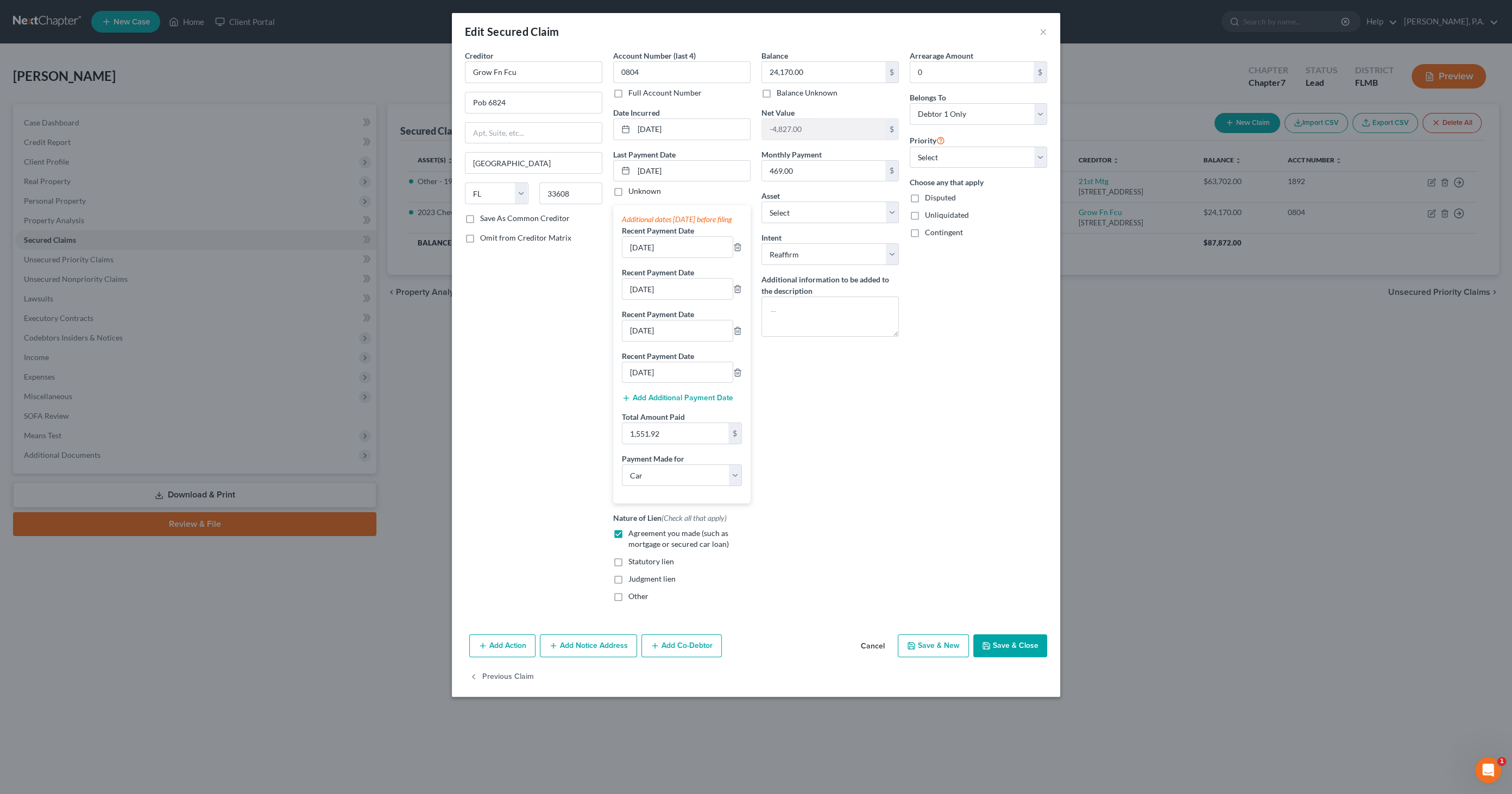
click at [1011, 655] on button "Save & Close" at bounding box center [1010, 646] width 74 height 23
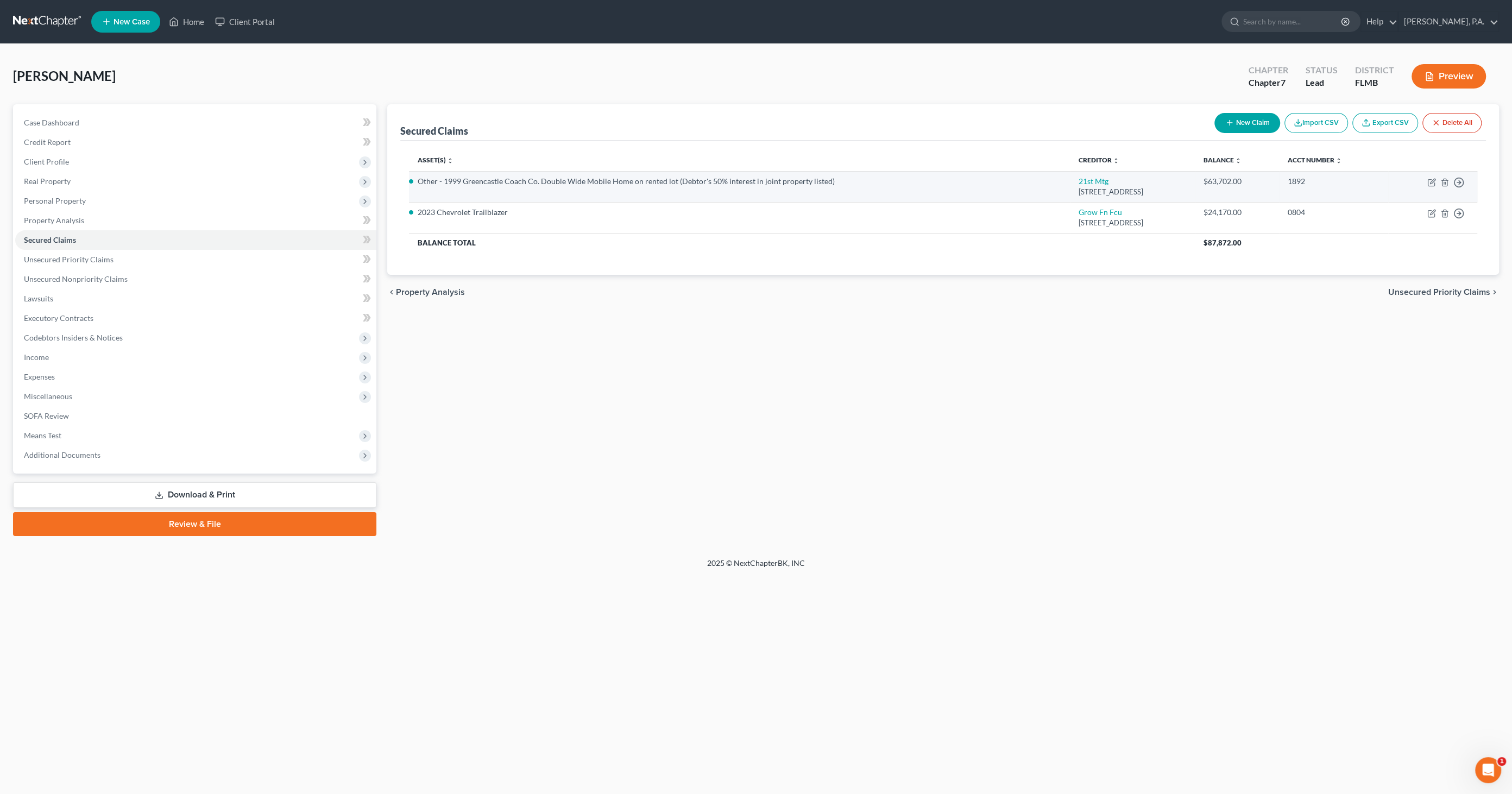
click at [1430, 176] on td "Move to E Move to F Move to G Move to Notice Only" at bounding box center [1433, 186] width 90 height 31
click at [1429, 176] on td "Move to E Move to F Move to G Move to Notice Only" at bounding box center [1433, 186] width 90 height 31
click at [1431, 183] on icon "button" at bounding box center [1432, 182] width 9 height 9
select select "44"
select select "0"
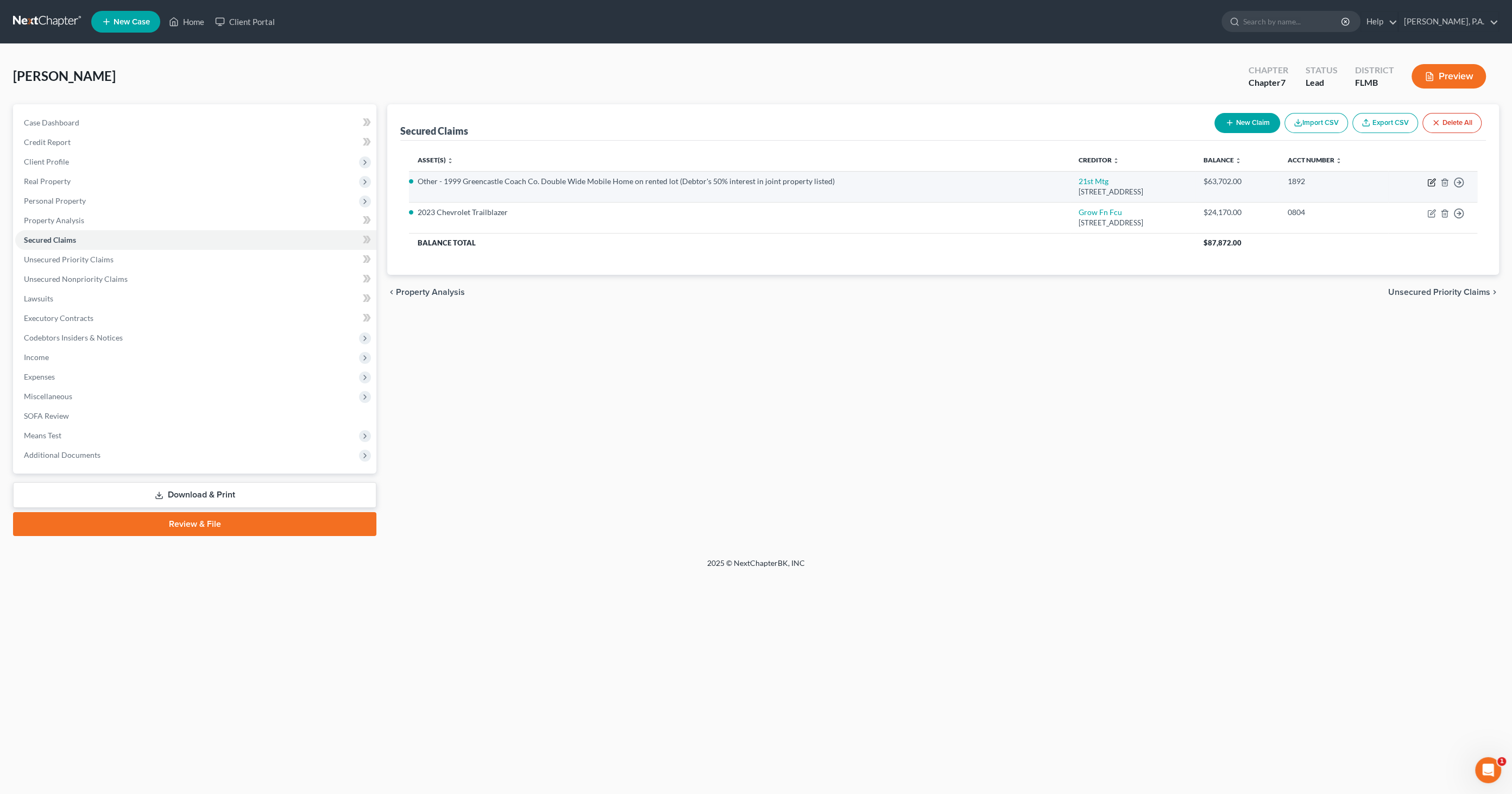
select select "3"
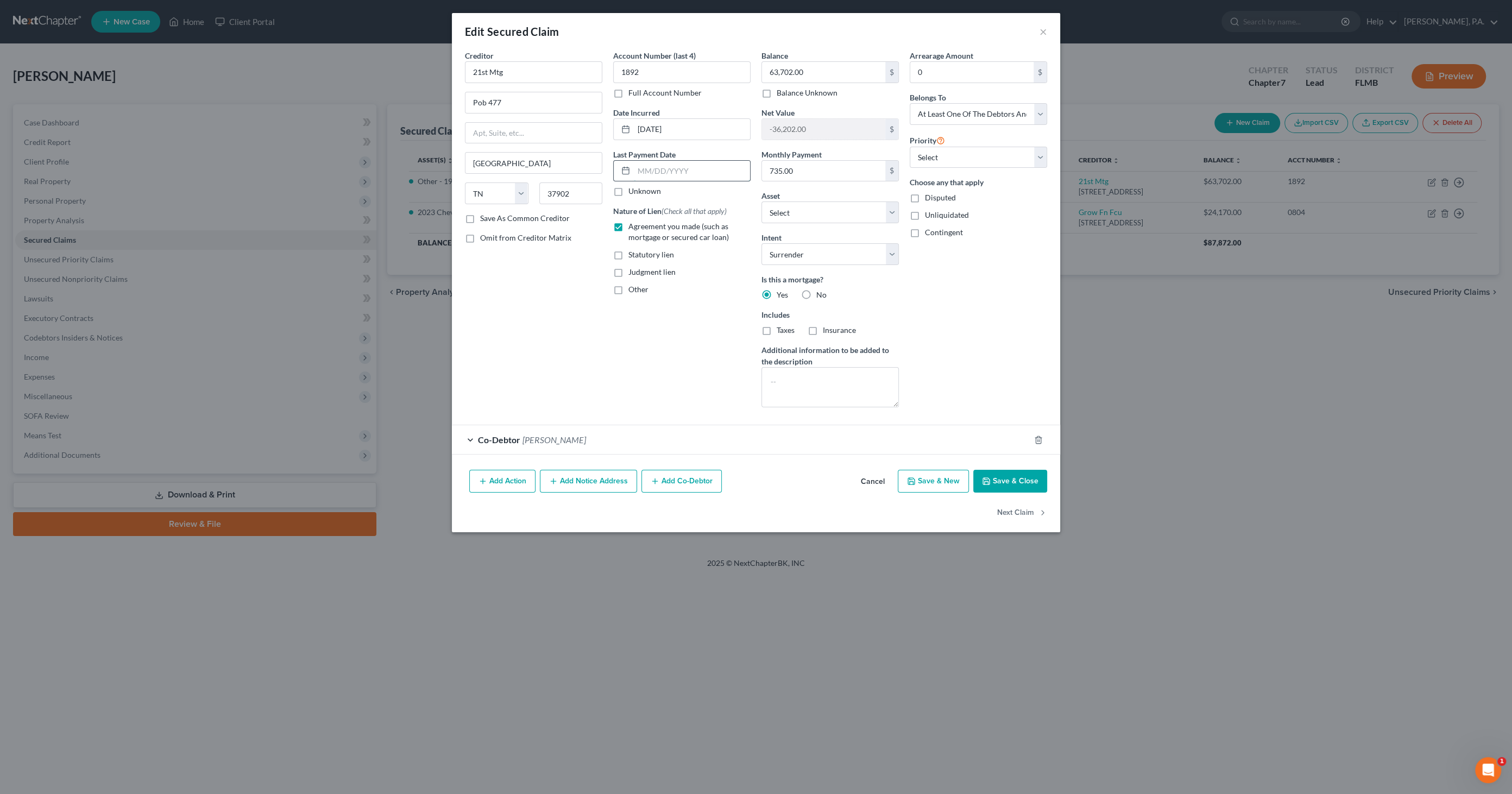
click at [697, 172] on input "text" at bounding box center [692, 171] width 116 height 21
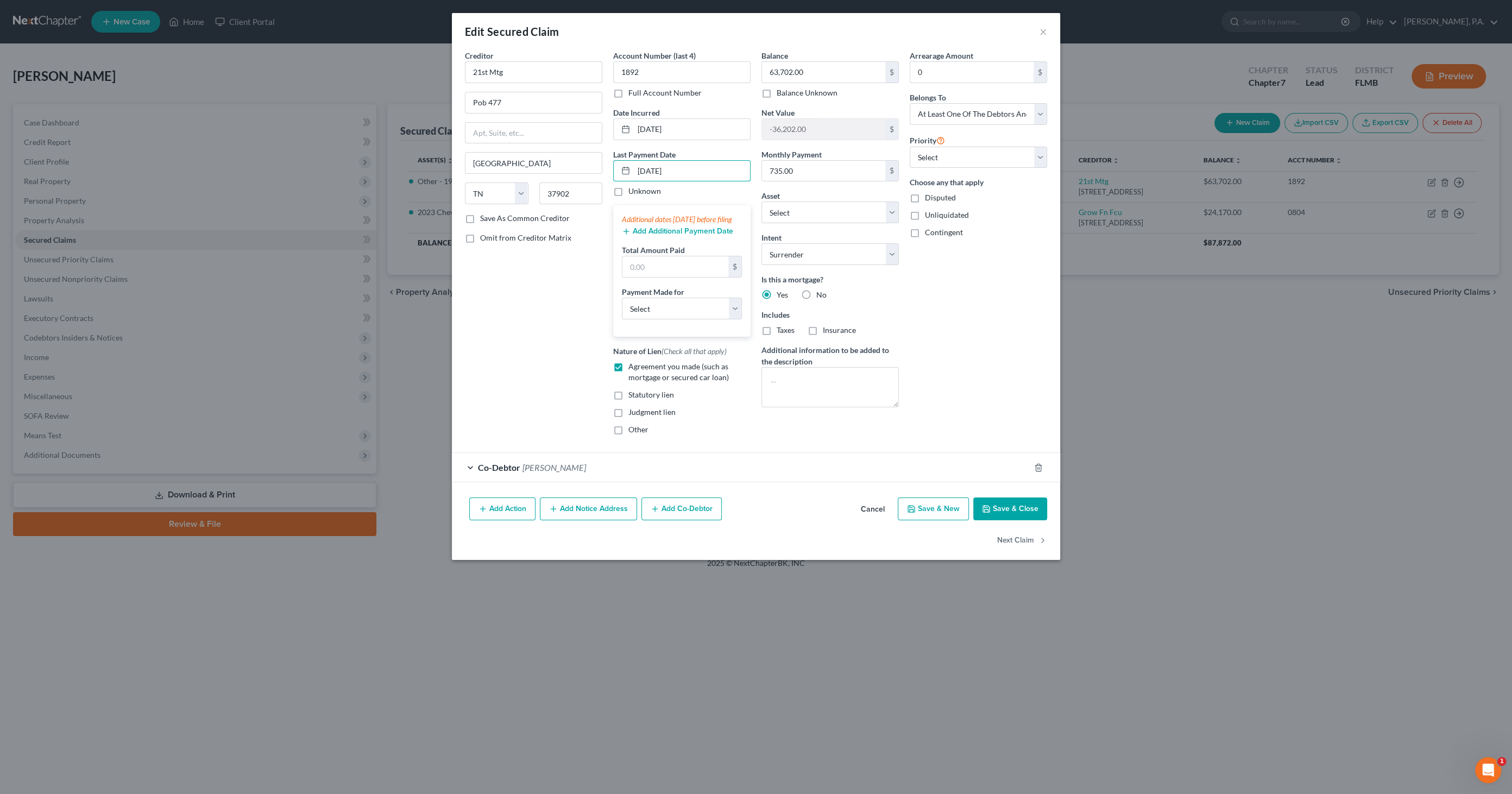
type input "07/02/2025"
click at [676, 236] on button "Add Additional Payment Date" at bounding box center [677, 232] width 111 height 9
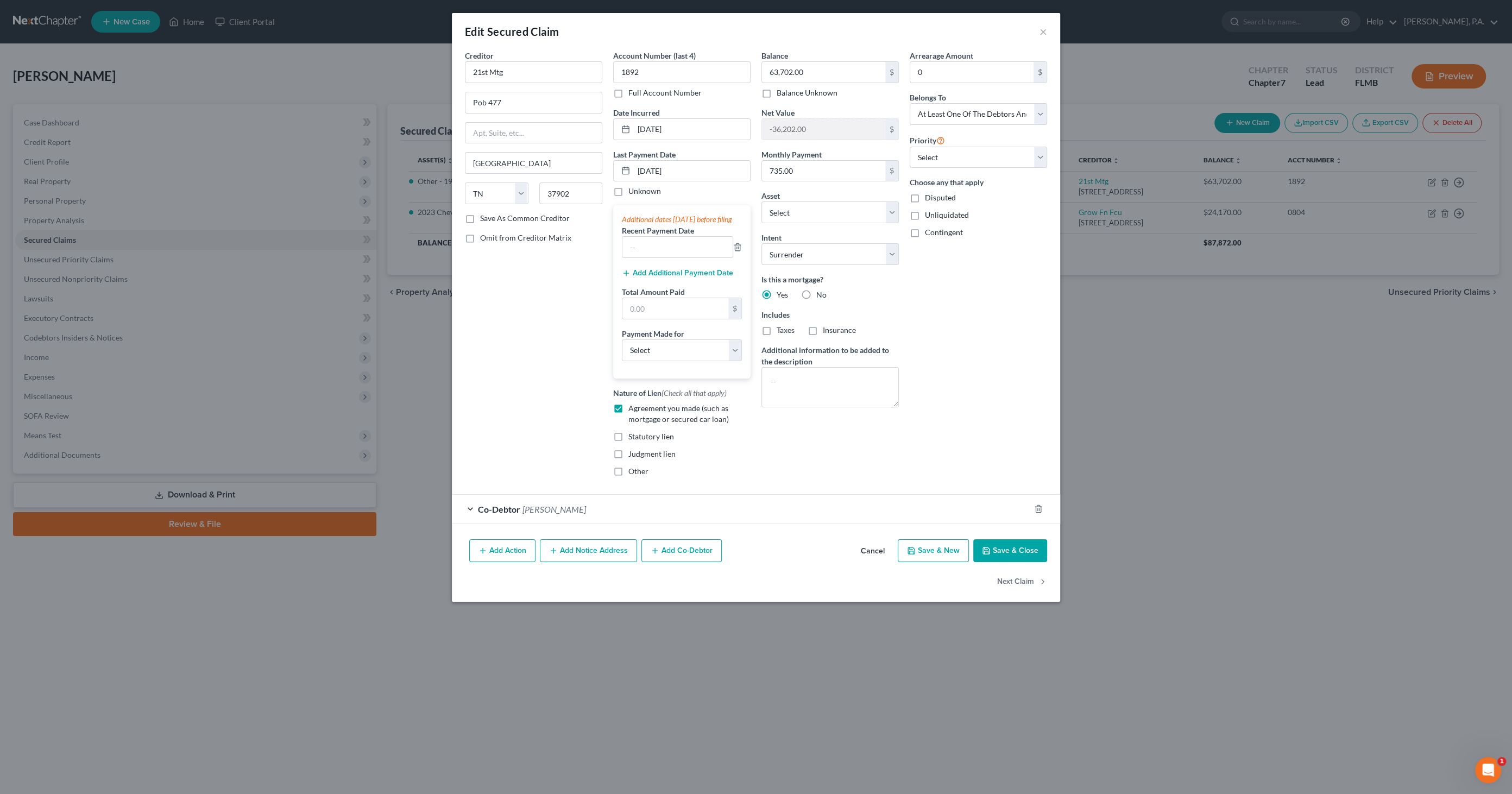
click at [675, 277] on button "Add Additional Payment Date" at bounding box center [677, 273] width 111 height 9
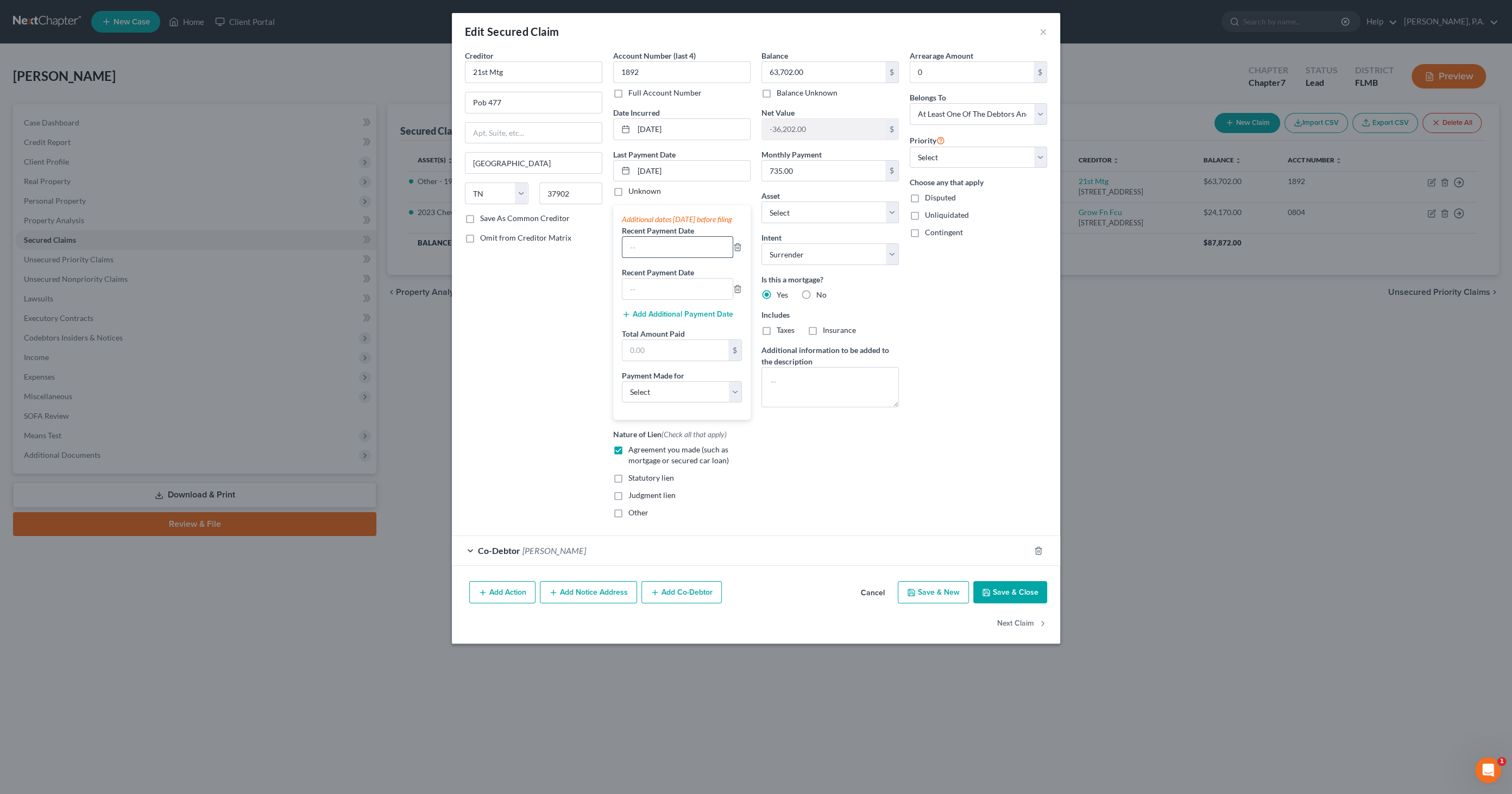
drag, startPoint x: 643, startPoint y: 254, endPoint x: 652, endPoint y: 256, distance: 9.2
click at [643, 254] on input "text" at bounding box center [677, 247] width 111 height 21
type input "06/11/2025"
click at [644, 295] on input "text" at bounding box center [677, 290] width 111 height 21
type input "05/08/2025"
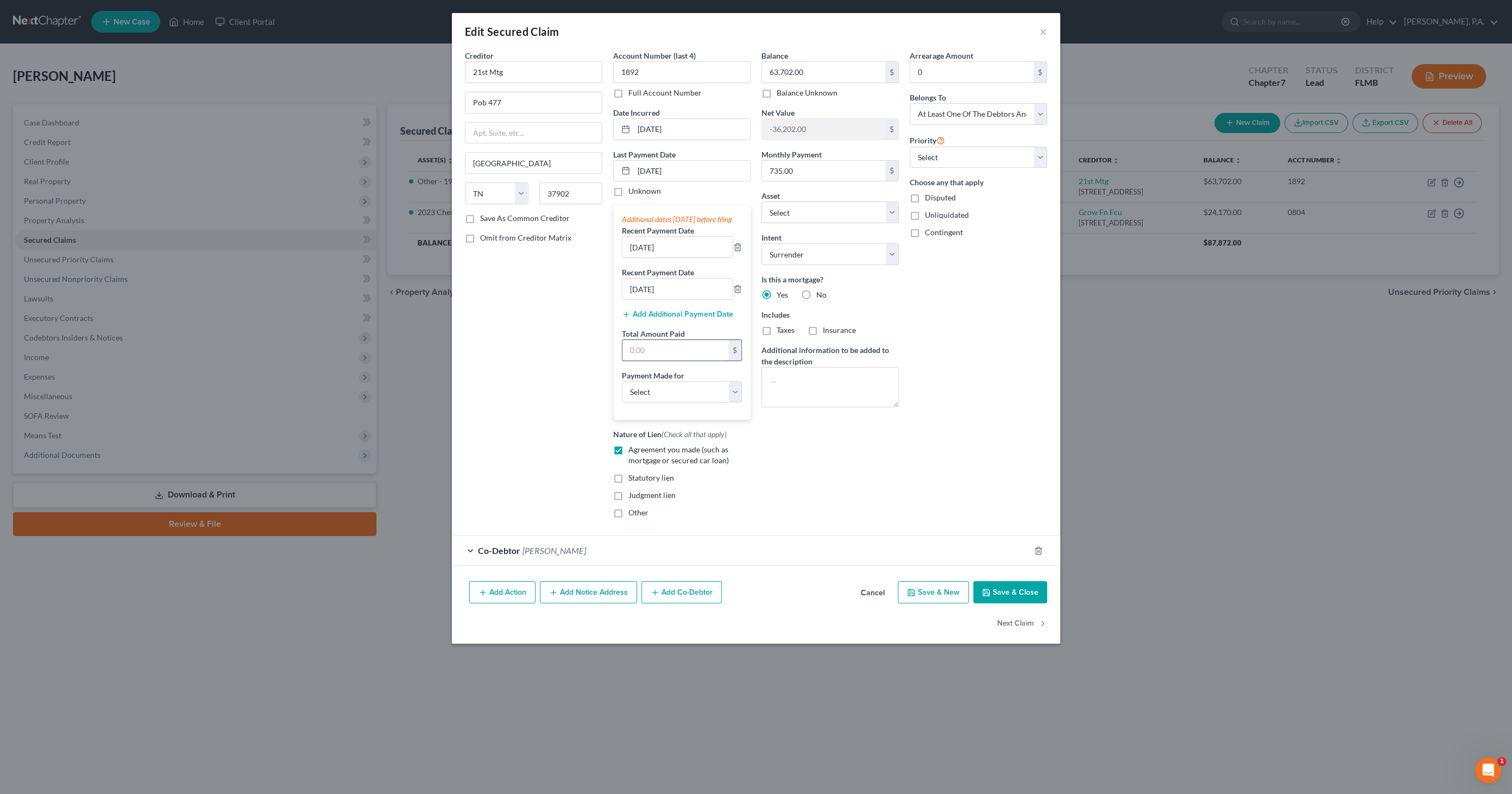
click at [653, 360] on input "text" at bounding box center [675, 350] width 106 height 21
click at [649, 361] on input "text" at bounding box center [675, 350] width 106 height 21
type input "2,150.66"
click at [649, 402] on select "Select Car Credit Card Loan Repayment Mortgage Other Suppliers Or Vendors" at bounding box center [682, 391] width 120 height 22
select select "3"
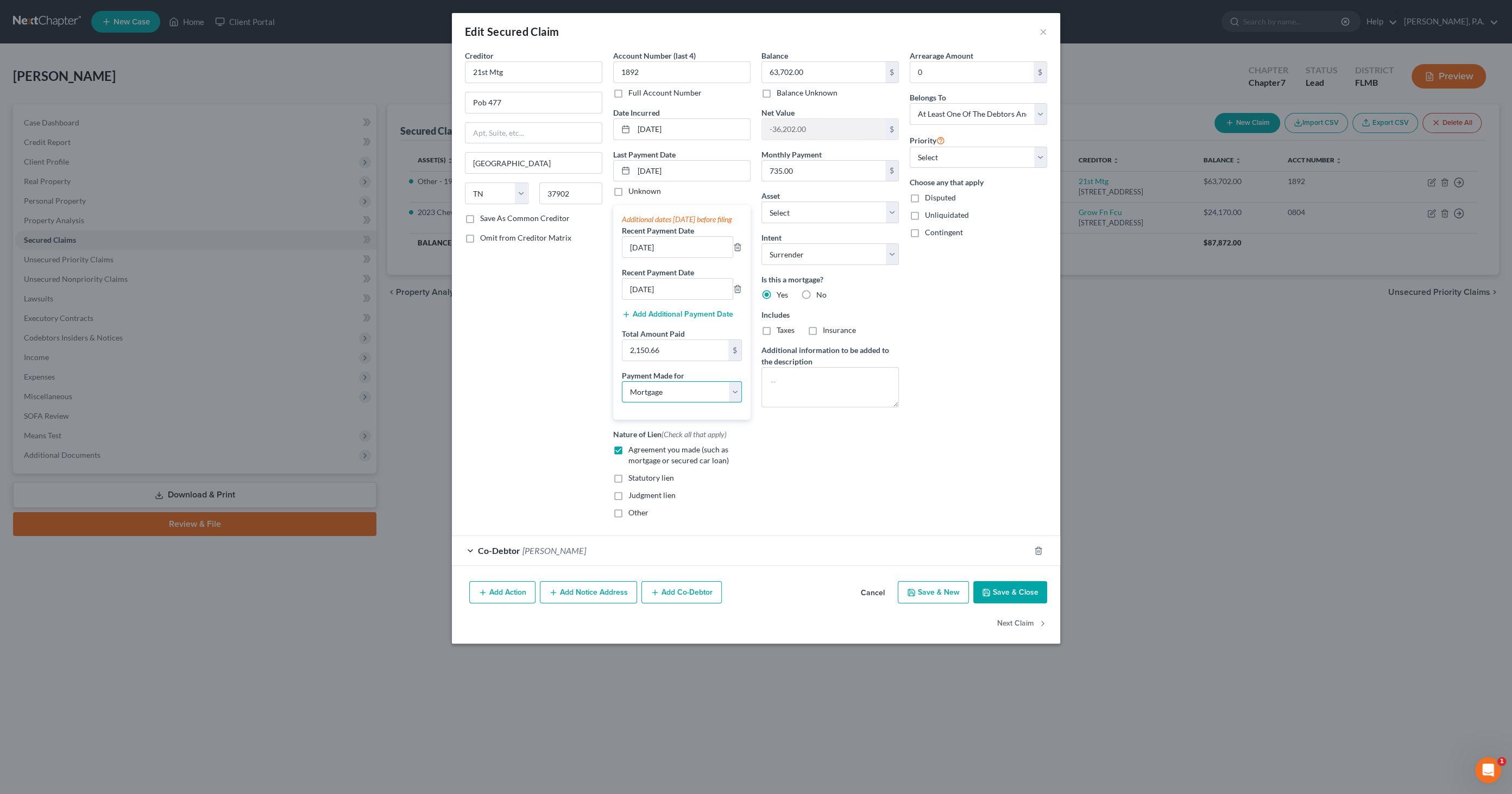
click at [622, 390] on select "Select Car Credit Card Loan Repayment Mortgage Other Suppliers Or Vendors" at bounding box center [682, 391] width 120 height 22
click at [1025, 598] on button "Save & Close" at bounding box center [1010, 592] width 74 height 23
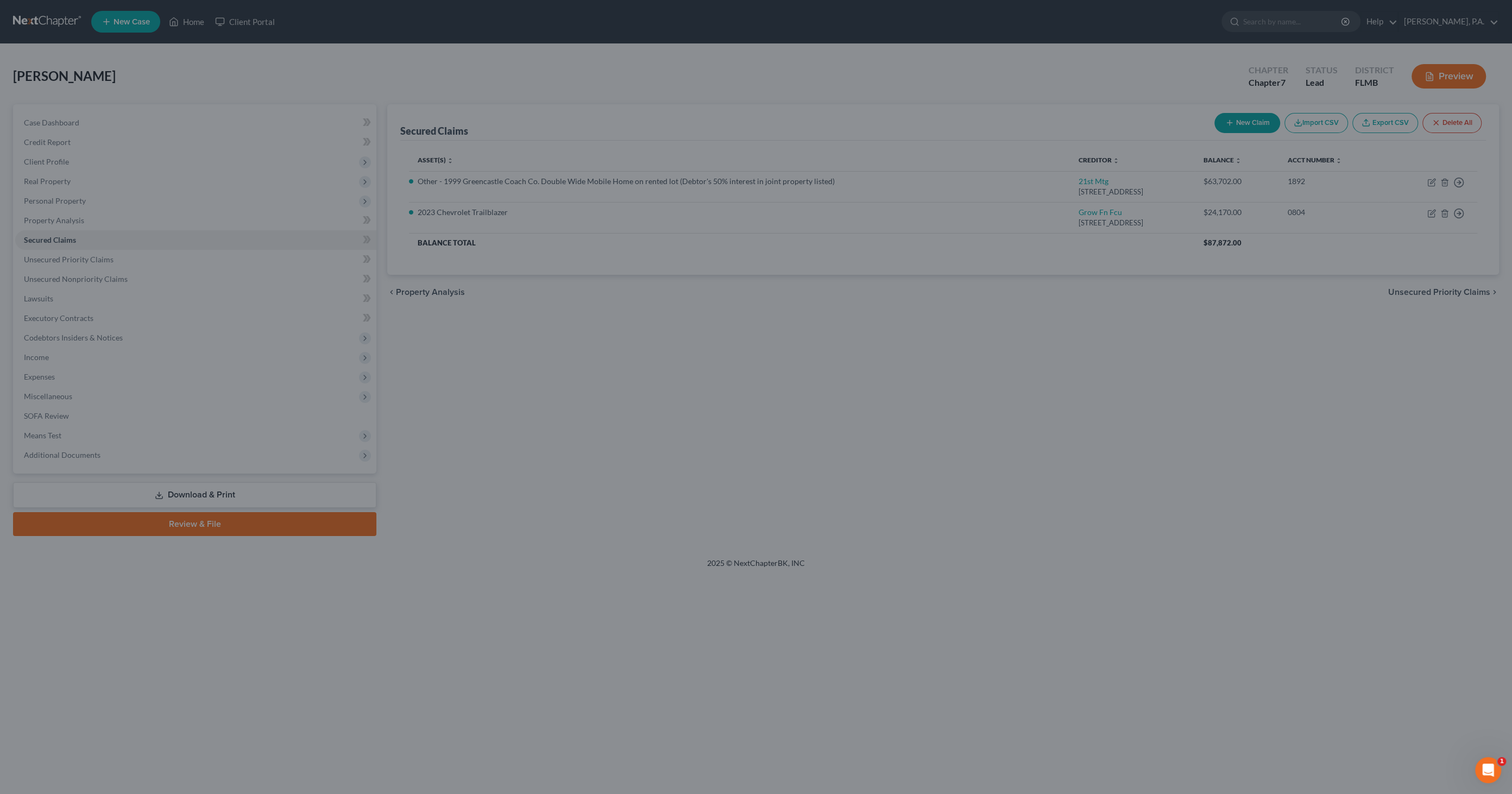
select select "5"
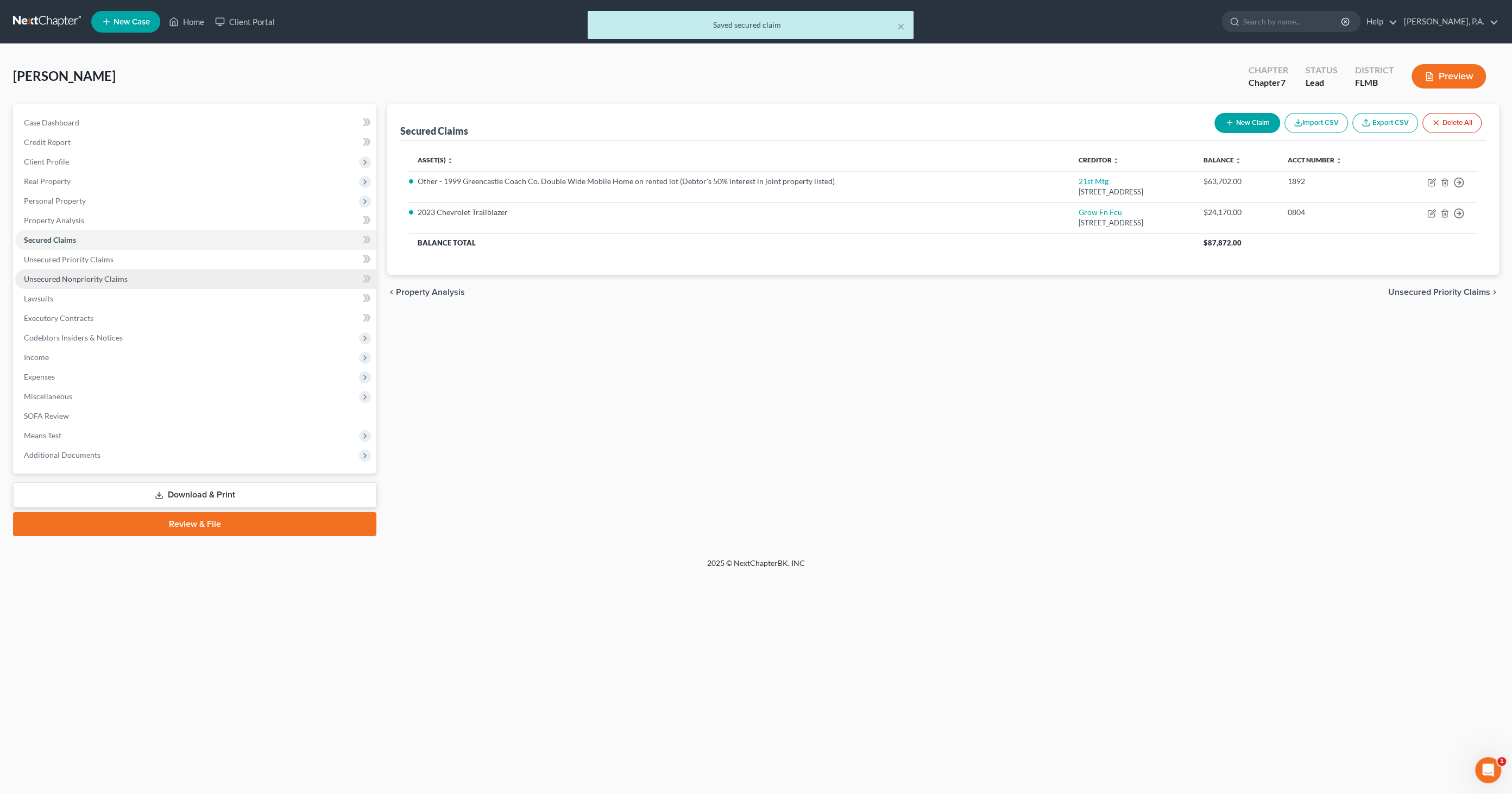
click at [82, 281] on span "Unsecured Nonpriority Claims" at bounding box center [75, 279] width 104 height 10
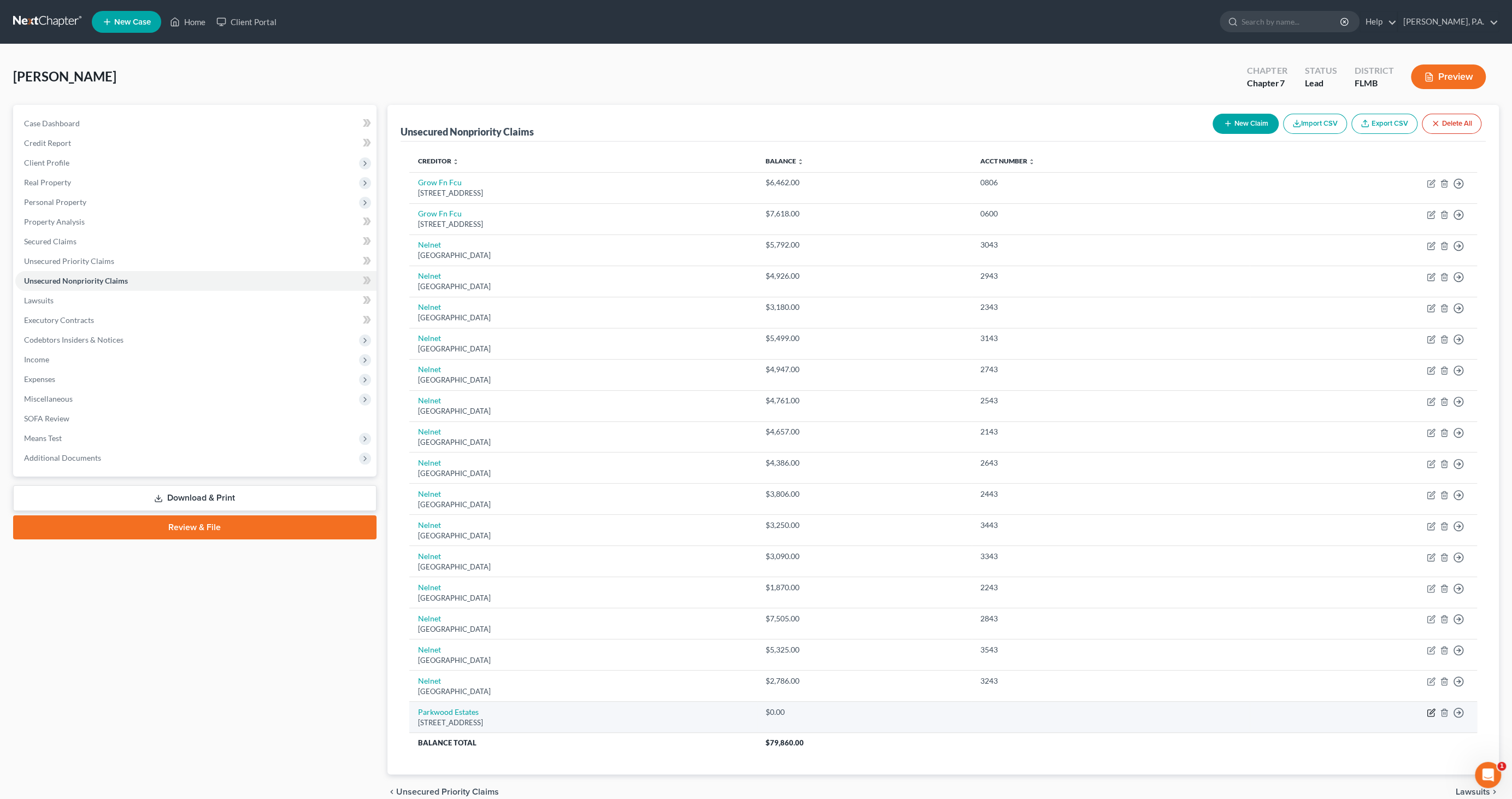
click at [1429, 710] on icon "button" at bounding box center [1430, 712] width 6 height 6
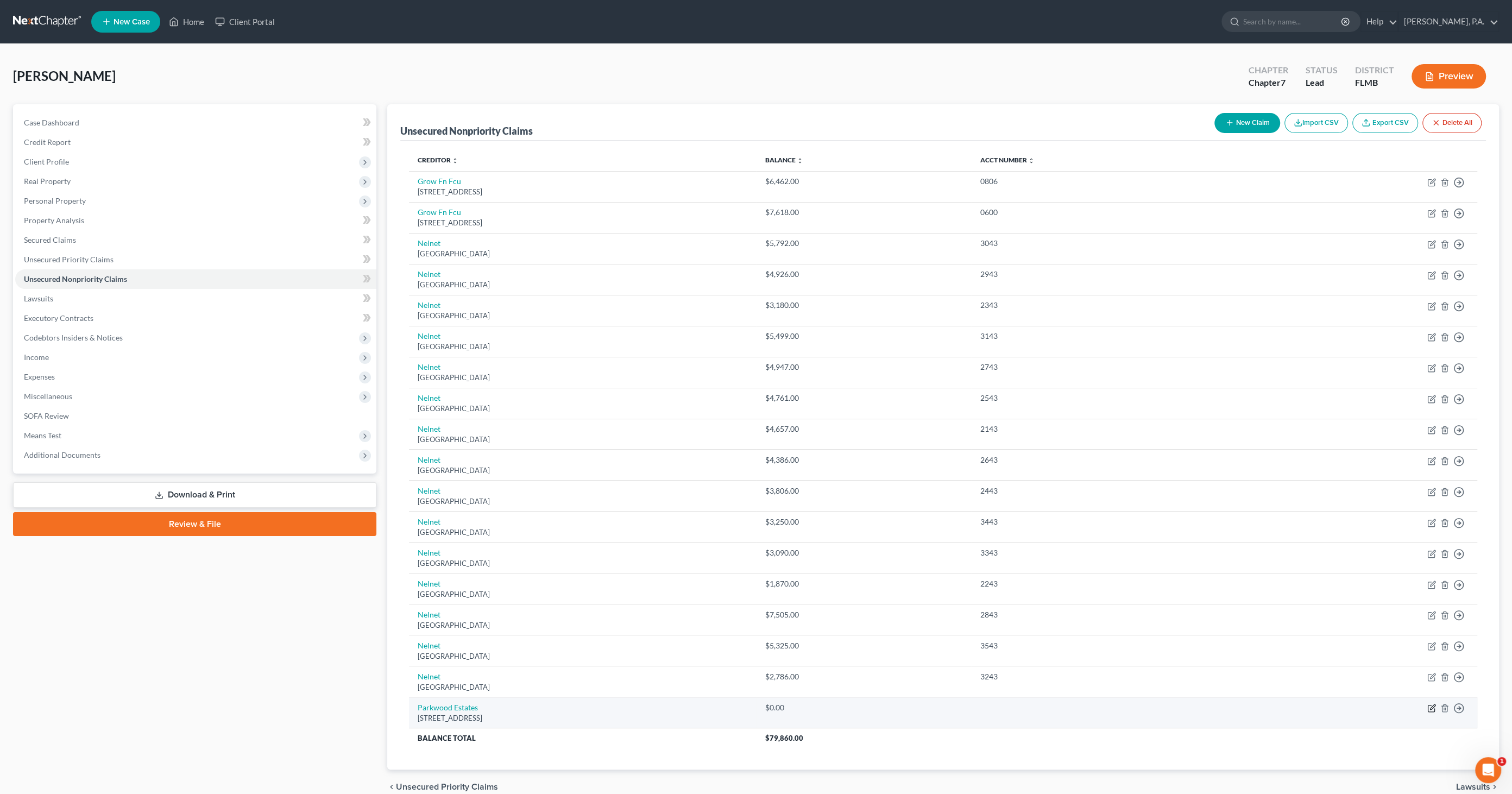
select select "9"
select select "14"
select select "0"
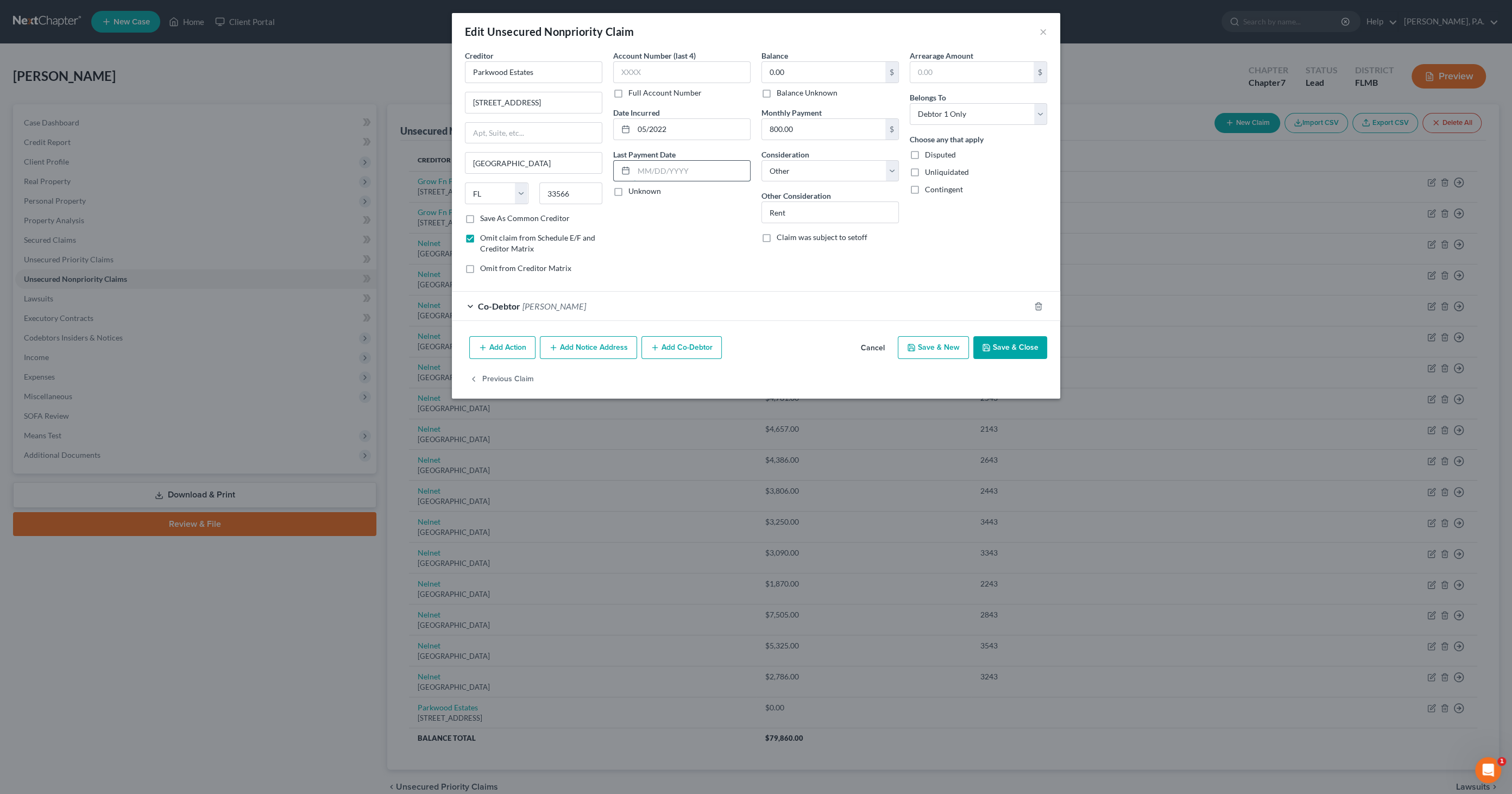
click at [673, 171] on input "text" at bounding box center [692, 171] width 116 height 21
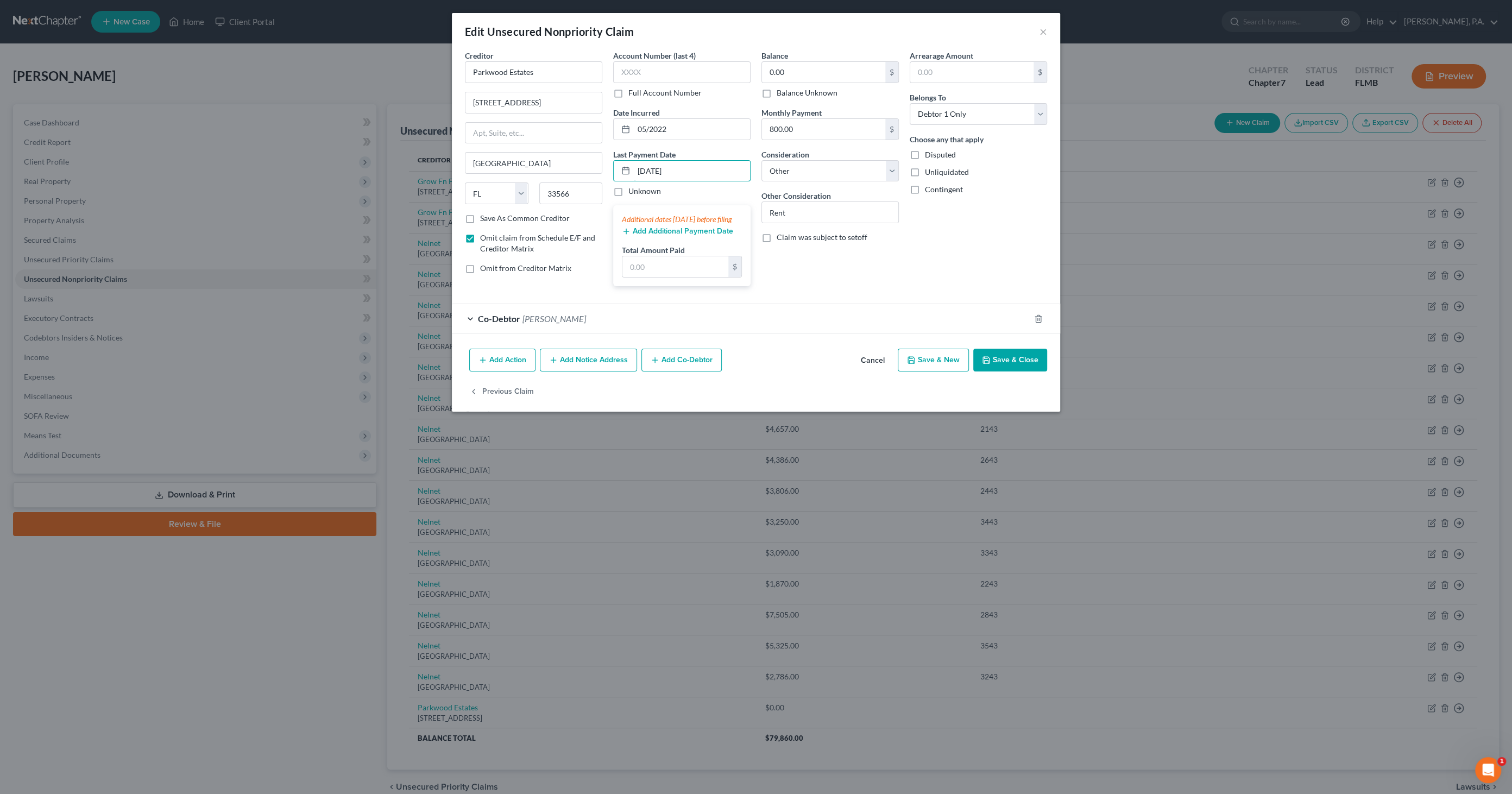
type input "06/19/2025"
click at [711, 236] on button "Add Additional Payment Date" at bounding box center [677, 232] width 111 height 9
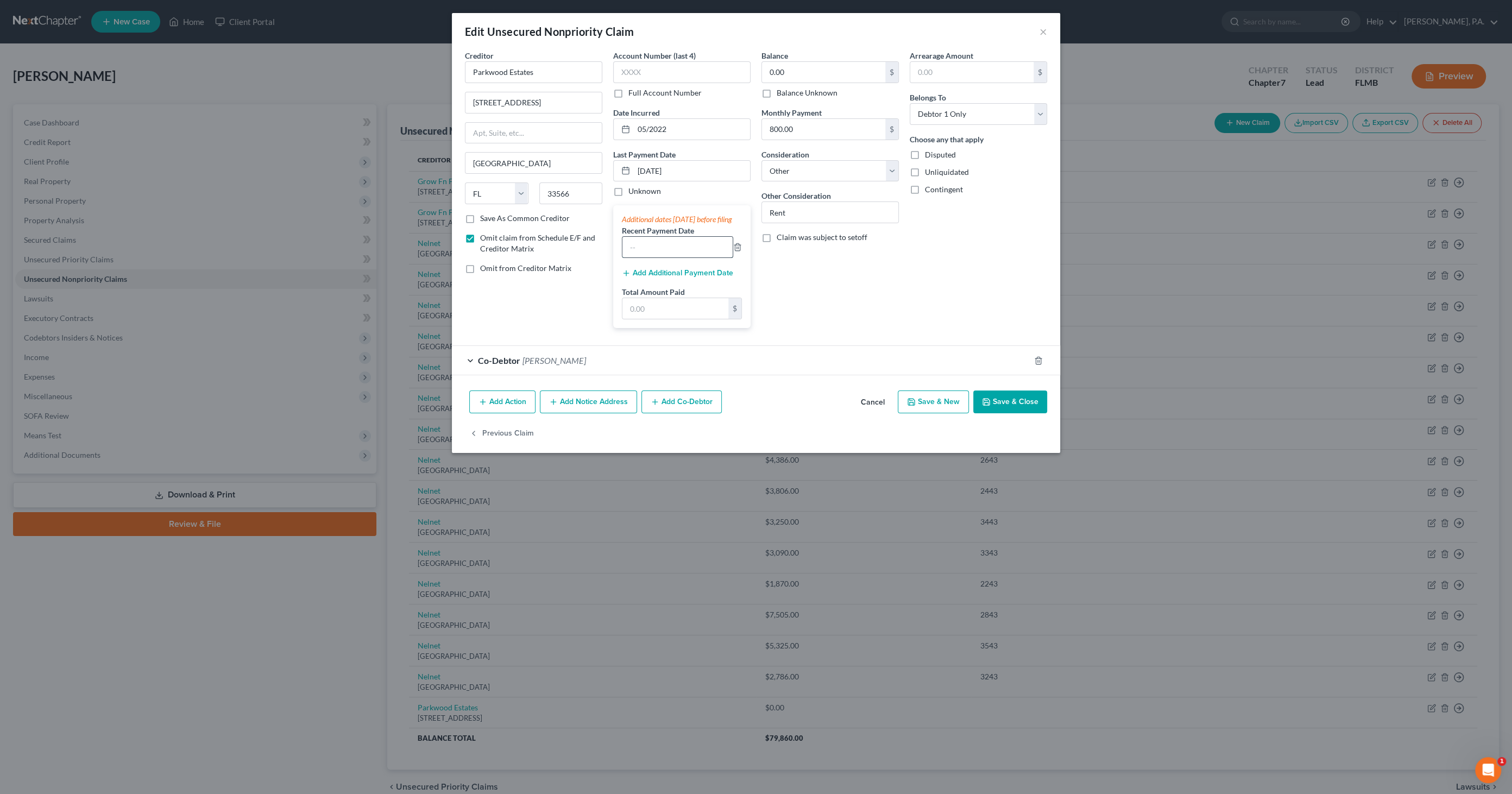
click at [649, 250] on input "text" at bounding box center [677, 247] width 111 height 21
type input "05/22/2025"
click at [674, 277] on button "Add Additional Payment Date" at bounding box center [677, 273] width 111 height 9
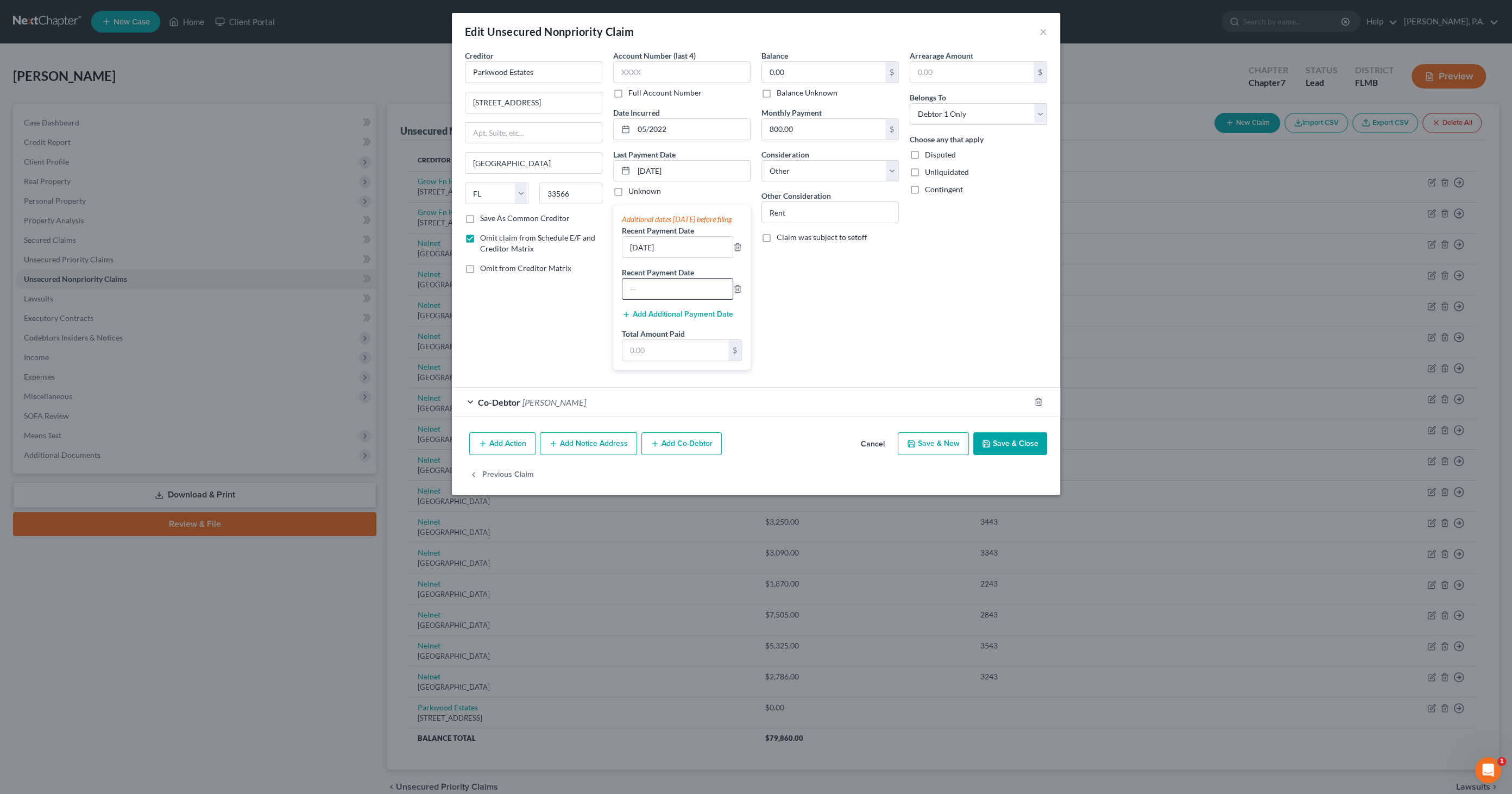
click at [663, 298] on input "text" at bounding box center [677, 290] width 111 height 21
type input "04/24/2025"
click at [657, 354] on input "text" at bounding box center [675, 350] width 106 height 21
type input "2,388.10"
click at [1003, 444] on button "Save & Close" at bounding box center [1010, 444] width 74 height 23
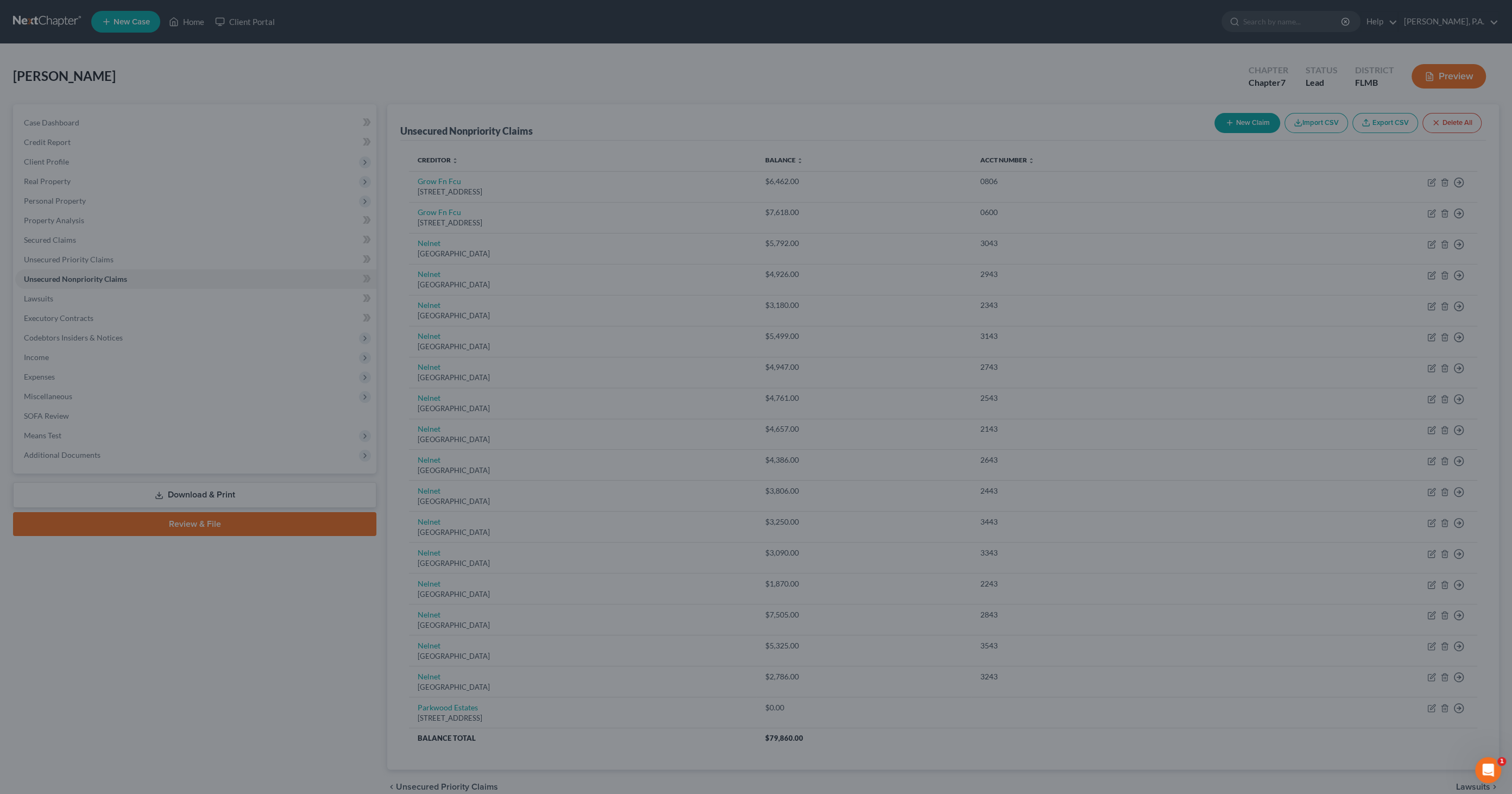
type input "0"
